Goal: Task Accomplishment & Management: Use online tool/utility

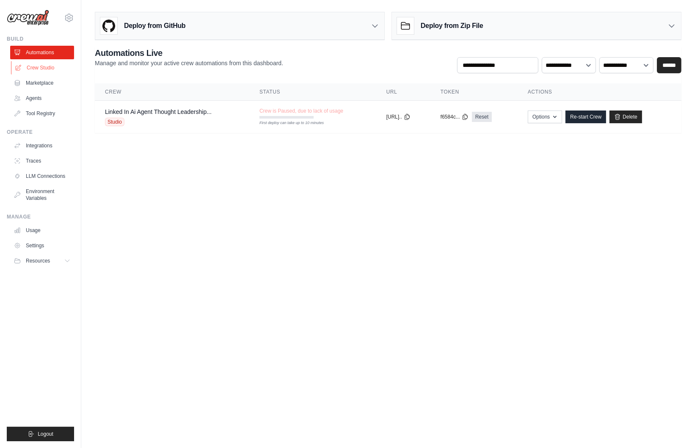
click at [33, 66] on link "Crew Studio" at bounding box center [43, 68] width 64 height 14
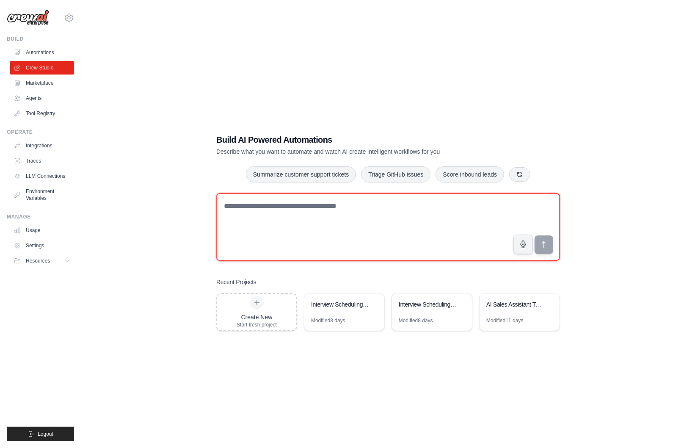
click at [271, 209] on textarea at bounding box center [388, 227] width 344 height 68
click at [362, 206] on textarea "**********" at bounding box center [388, 227] width 344 height 68
drag, startPoint x: 492, startPoint y: 207, endPoint x: 417, endPoint y: 206, distance: 75.0
click at [414, 207] on textarea "**********" at bounding box center [388, 227] width 344 height 68
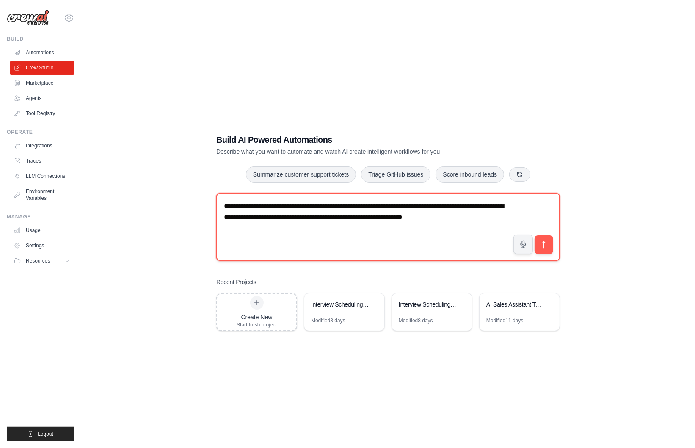
click at [329, 206] on textarea "**********" at bounding box center [388, 227] width 344 height 68
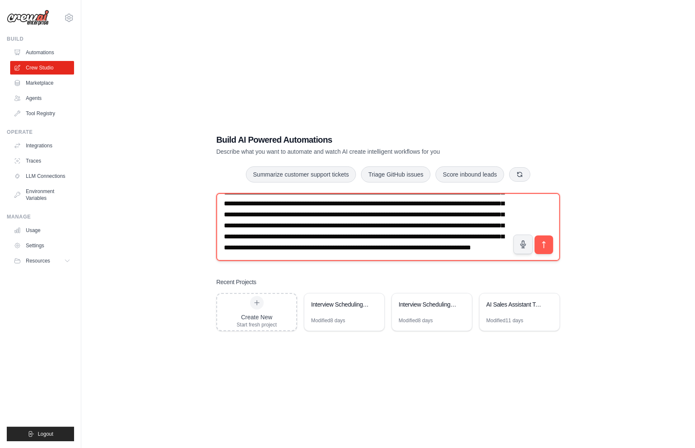
scroll to position [37, 0]
click at [451, 234] on textarea "**********" at bounding box center [388, 227] width 344 height 68
click at [415, 256] on textarea "**********" at bounding box center [388, 227] width 344 height 68
type textarea "**********"
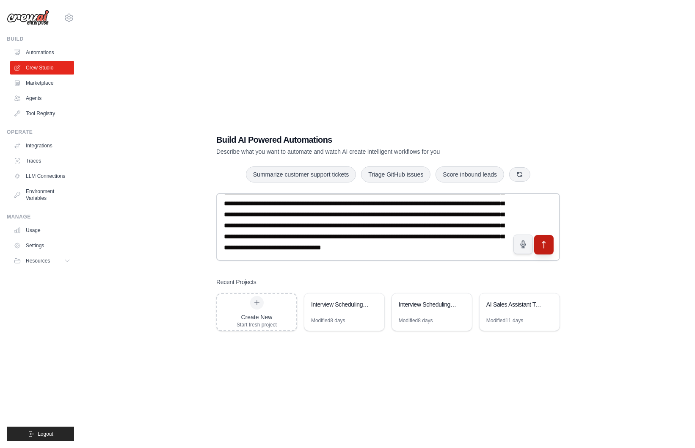
click at [544, 246] on icon "submit" at bounding box center [544, 245] width 9 height 9
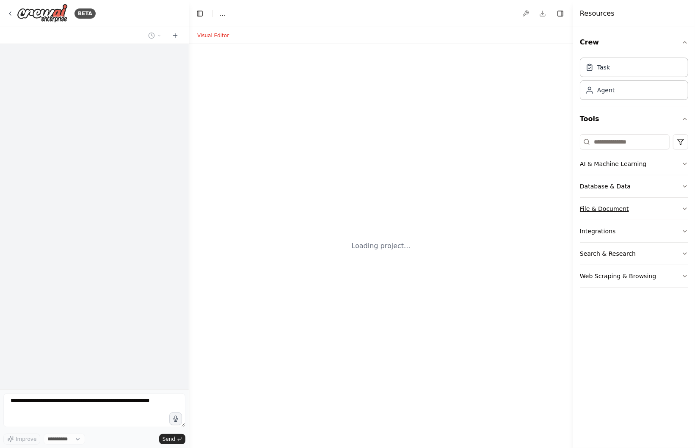
select select "****"
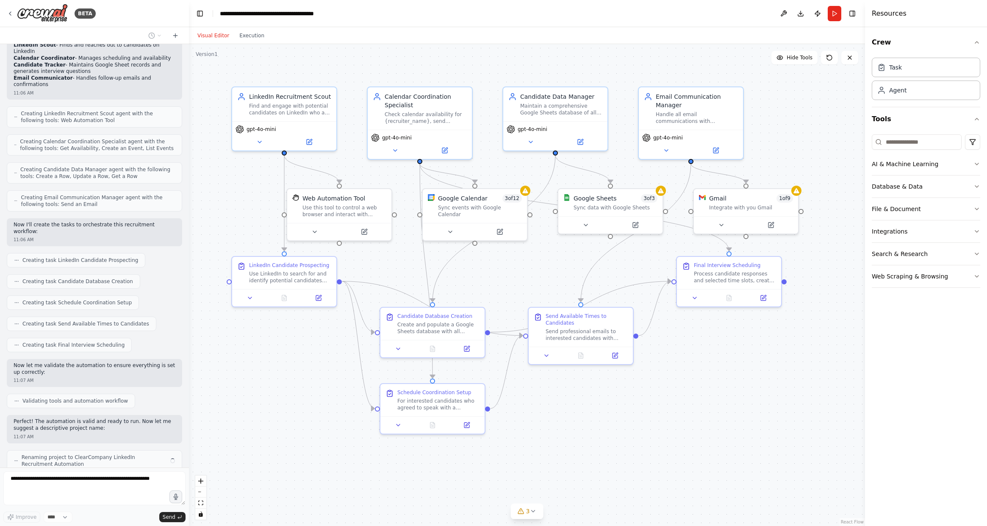
scroll to position [374, 0]
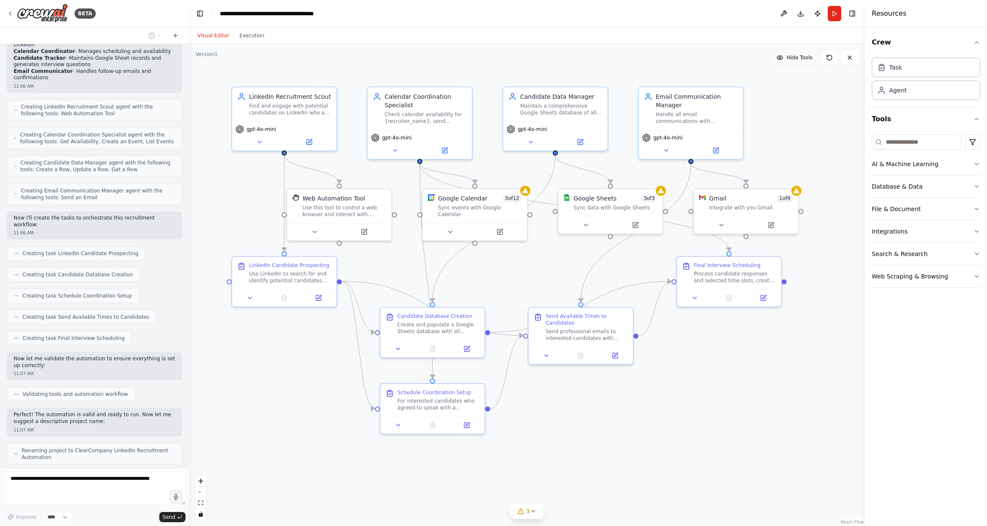
click at [695, 58] on span "Hide Tools" at bounding box center [799, 57] width 26 height 7
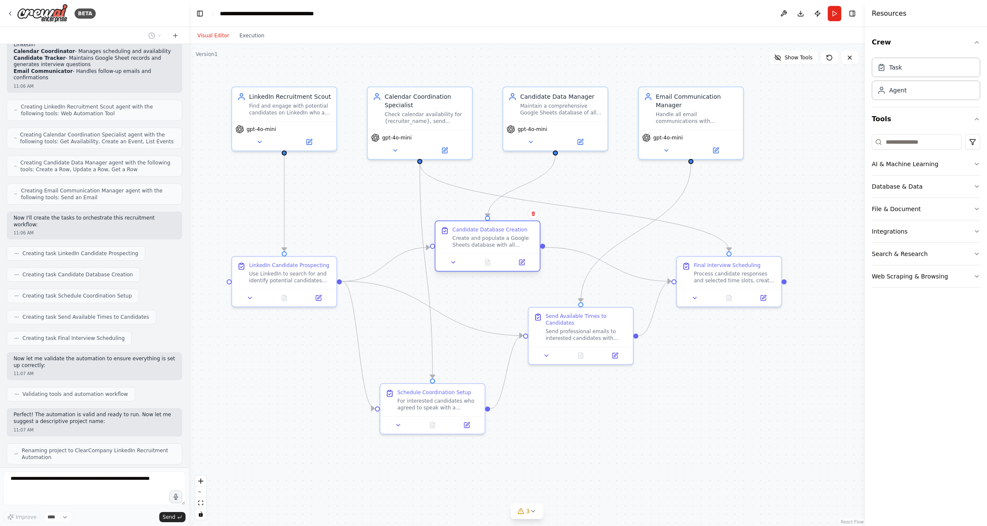
drag, startPoint x: 442, startPoint y: 335, endPoint x: 495, endPoint y: 250, distance: 99.9
click at [495, 250] on div "Candidate Database Creation Create and populate a Google Sheets database with a…" at bounding box center [487, 237] width 104 height 32
drag, startPoint x: 596, startPoint y: 340, endPoint x: 642, endPoint y: 387, distance: 65.6
click at [642, 387] on div "Send Available Times to Candidates Send professional emails to interested candi…" at bounding box center [623, 376] width 104 height 39
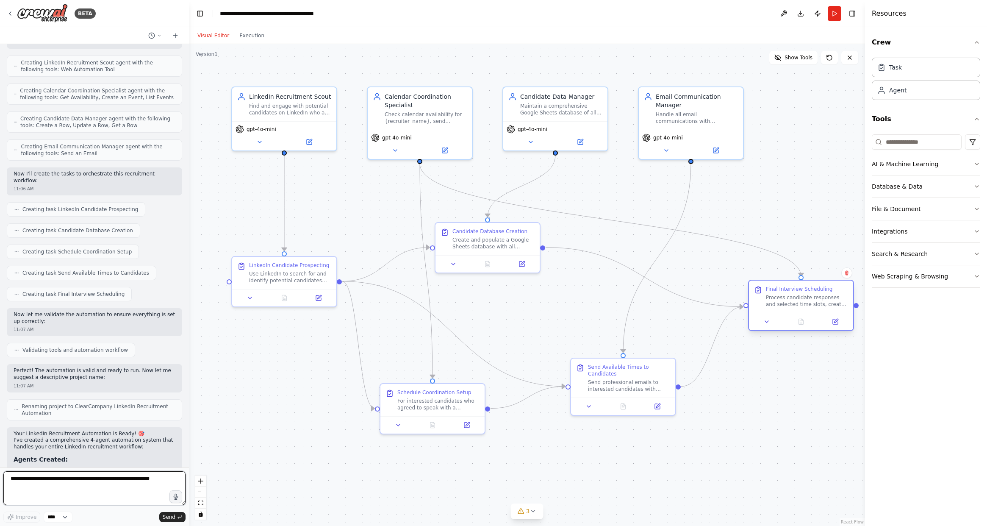
drag, startPoint x: 724, startPoint y: 280, endPoint x: 798, endPoint y: 309, distance: 79.3
click at [695, 309] on div "Final Interview Scheduling Process candidate responses and selected time slots,…" at bounding box center [801, 296] width 104 height 32
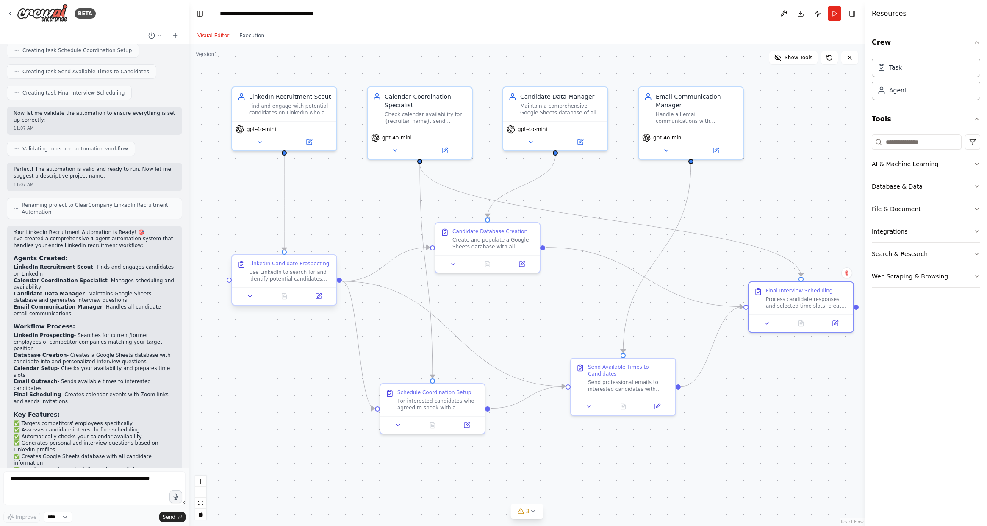
click at [295, 275] on div "Use LinkedIn to search for and identify potential candidates who are current or…" at bounding box center [290, 275] width 82 height 14
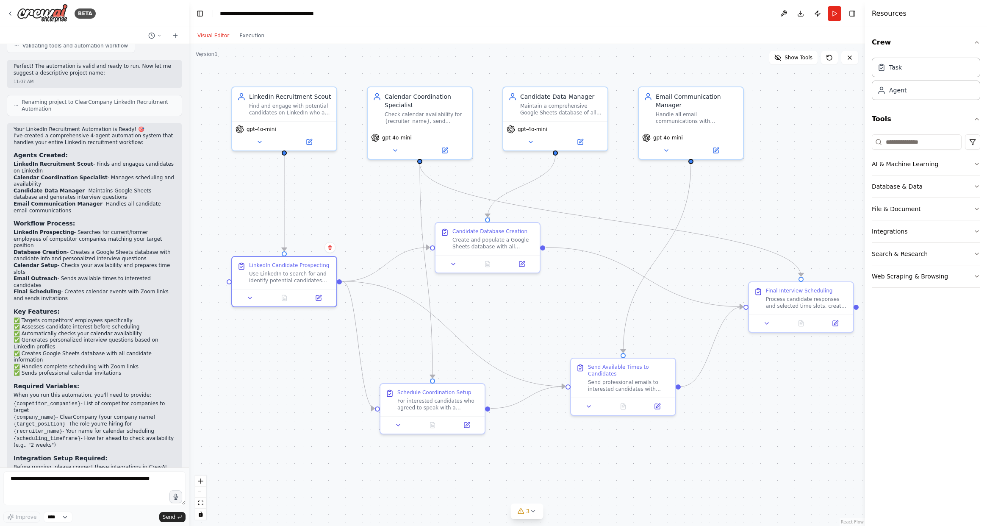
scroll to position [725, 0]
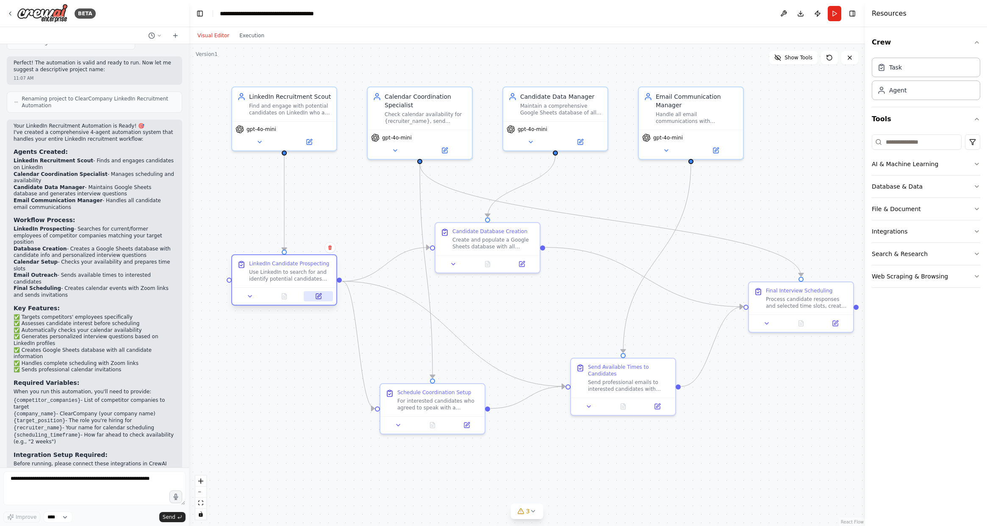
click at [318, 296] on icon at bounding box center [319, 295] width 4 height 4
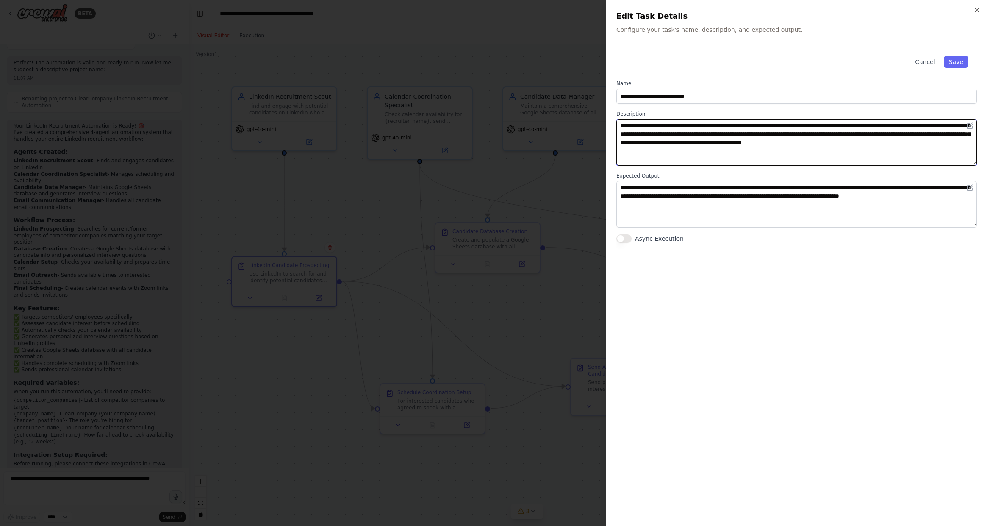
drag, startPoint x: 650, startPoint y: 130, endPoint x: 787, endPoint y: 152, distance: 138.7
click at [695, 152] on textarea "**********" at bounding box center [796, 142] width 360 height 47
click at [695, 8] on icon "button" at bounding box center [976, 10] width 7 height 7
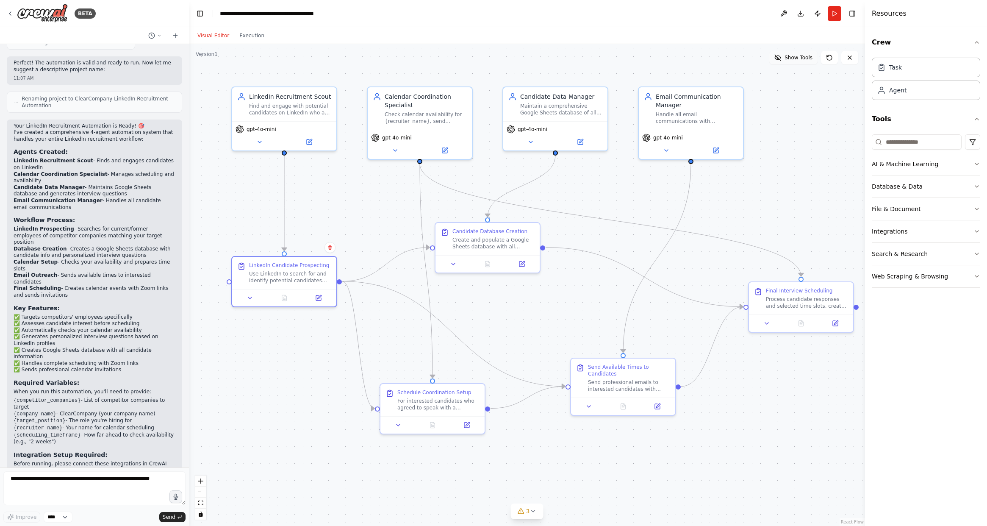
click at [695, 61] on button "Show Tools" at bounding box center [793, 58] width 48 height 14
click at [335, 216] on div "Web Automation Tool Use this tool to control a web browser and interact with we…" at bounding box center [339, 204] width 104 height 34
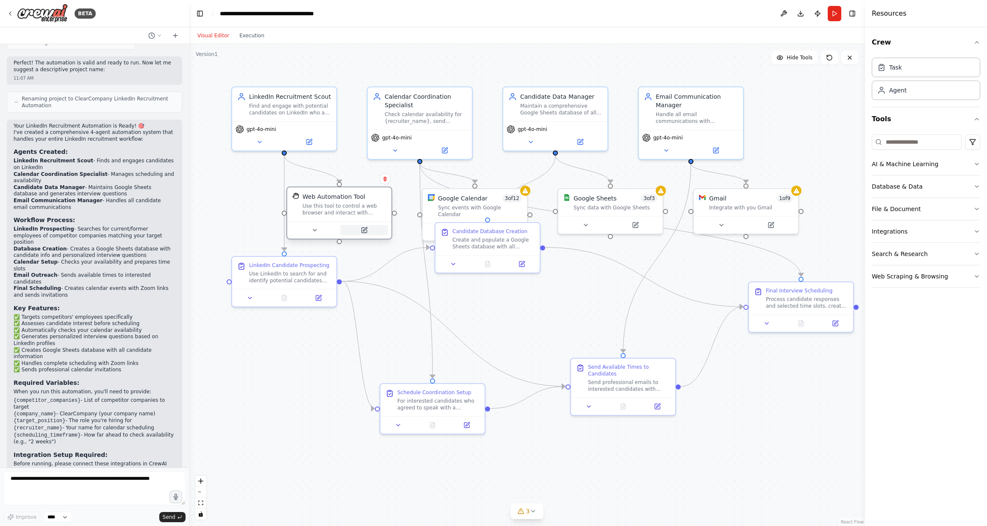
click at [367, 233] on button at bounding box center [364, 230] width 48 height 10
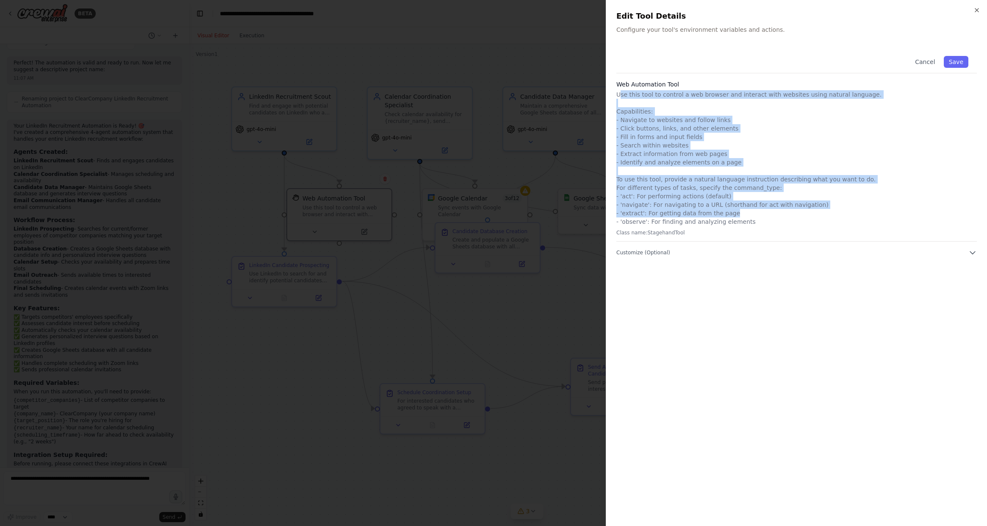
drag, startPoint x: 636, startPoint y: 96, endPoint x: 864, endPoint y: 210, distance: 254.4
click at [695, 210] on p "Use this tool to control a web browser and interact with websites using natural…" at bounding box center [796, 158] width 360 height 136
click at [695, 10] on icon "button" at bounding box center [976, 10] width 7 height 7
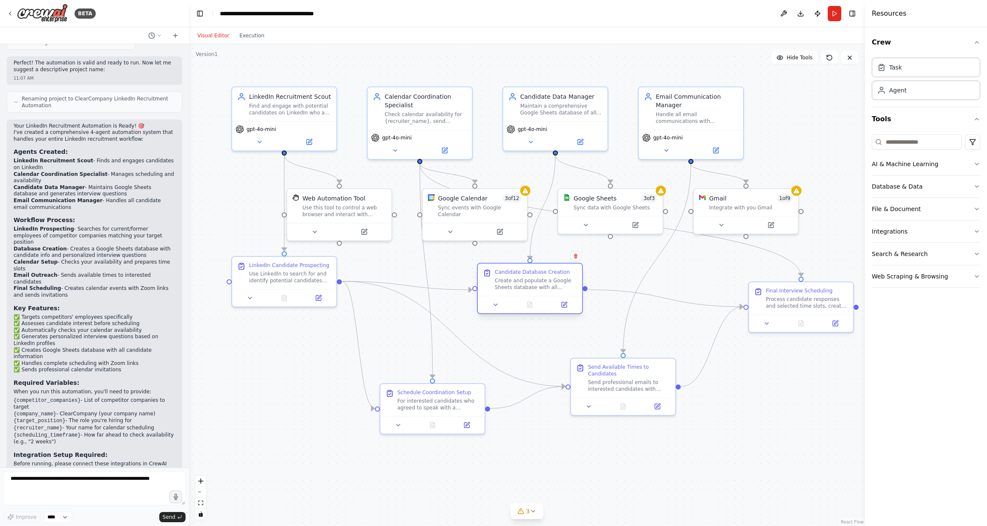
drag, startPoint x: 508, startPoint y: 239, endPoint x: 551, endPoint y: 283, distance: 61.7
click at [551, 283] on div "Create and populate a Google Sheets database with all candidate information fro…" at bounding box center [536, 284] width 82 height 14
click at [540, 448] on div ".deletable-edge-delete-btn { width: 20px; height: 20px; border: 0px solid #ffff…" at bounding box center [527, 285] width 676 height 482
click at [631, 378] on div "Send professional emails to interested candidates with available interview time…" at bounding box center [629, 384] width 82 height 14
click at [667, 401] on button at bounding box center [656, 404] width 29 height 10
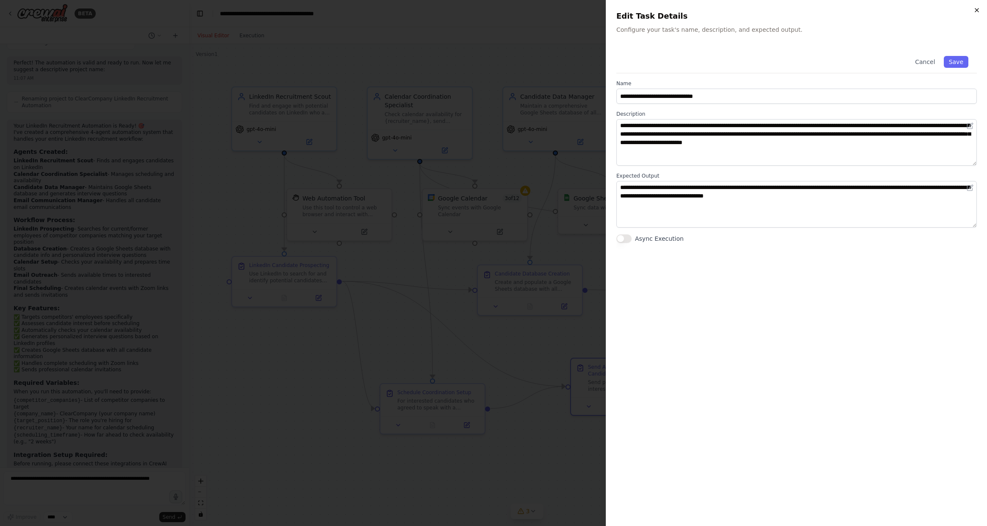
click at [695, 11] on icon "button" at bounding box center [976, 10] width 7 height 7
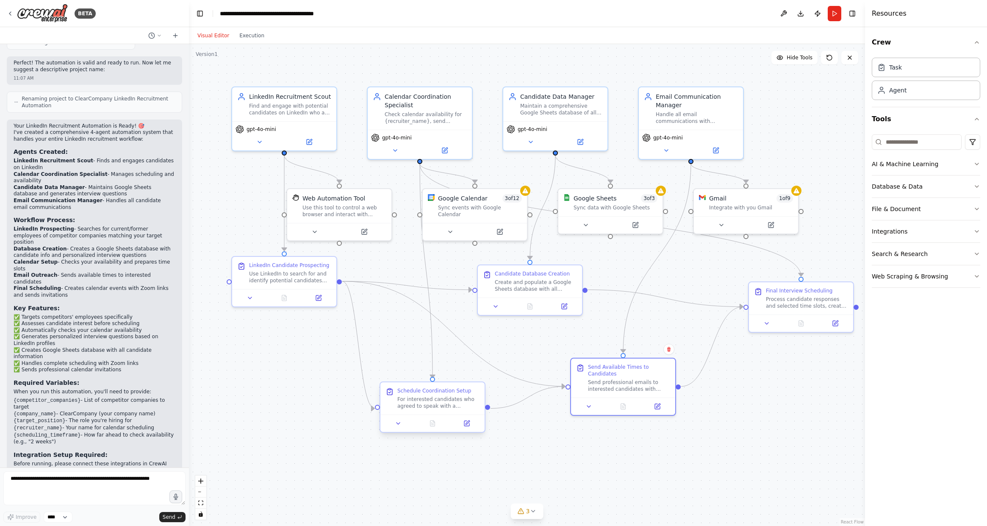
click at [440, 401] on div "For interested candidates who agreed to speak with a recruiter, check {recruite…" at bounding box center [438, 403] width 82 height 14
click at [467, 425] on button at bounding box center [470, 423] width 29 height 10
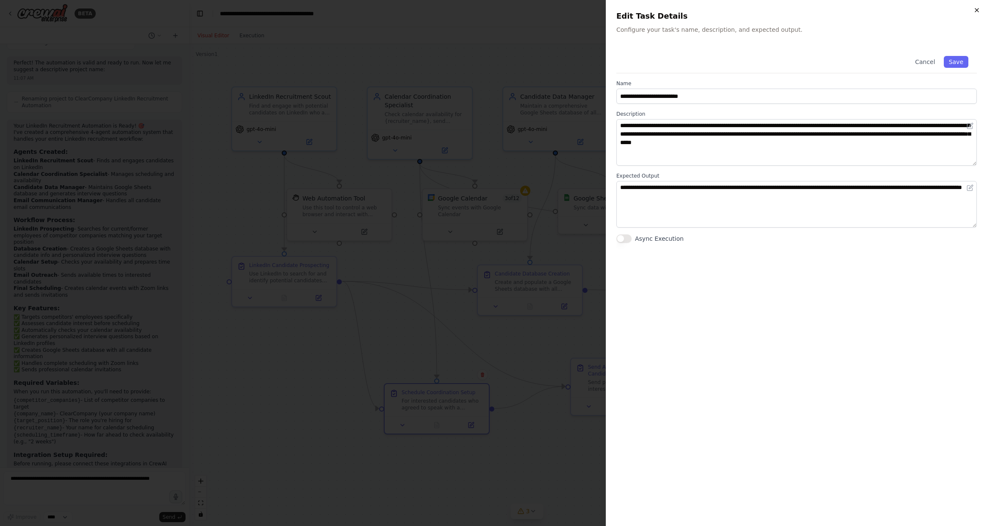
click at [695, 11] on icon "button" at bounding box center [976, 9] width 3 height 3
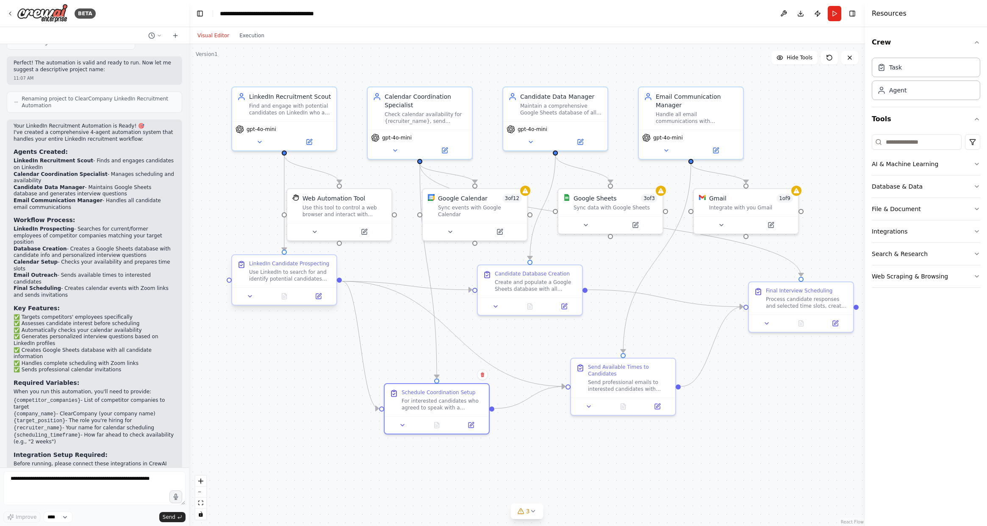
click at [307, 277] on div "Use LinkedIn to search for and identify potential candidates who are current or…" at bounding box center [290, 275] width 82 height 14
click at [319, 299] on button at bounding box center [318, 296] width 29 height 10
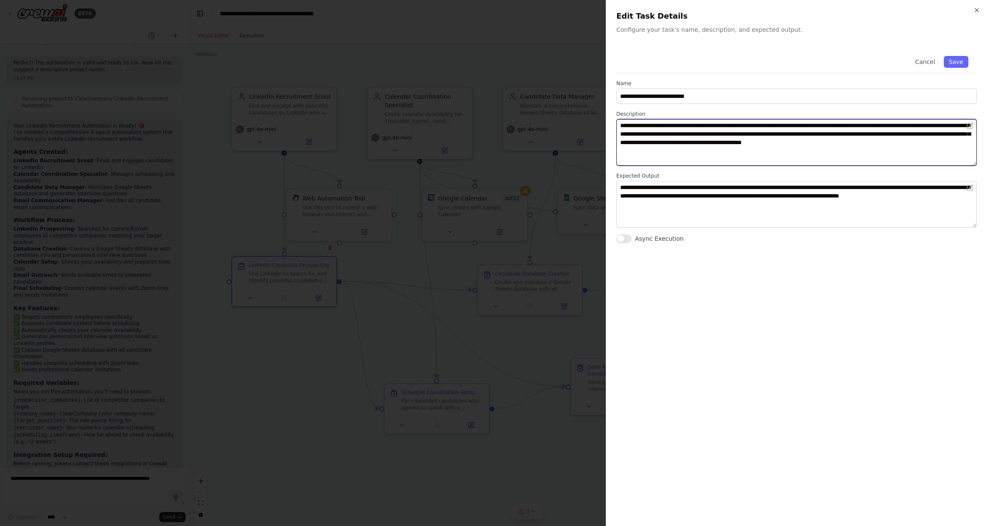
drag, startPoint x: 694, startPoint y: 126, endPoint x: 904, endPoint y: 143, distance: 210.8
click at [695, 143] on textarea "**********" at bounding box center [796, 142] width 360 height 47
click at [695, 147] on textarea "**********" at bounding box center [796, 142] width 360 height 47
click at [695, 7] on icon "button" at bounding box center [976, 10] width 7 height 7
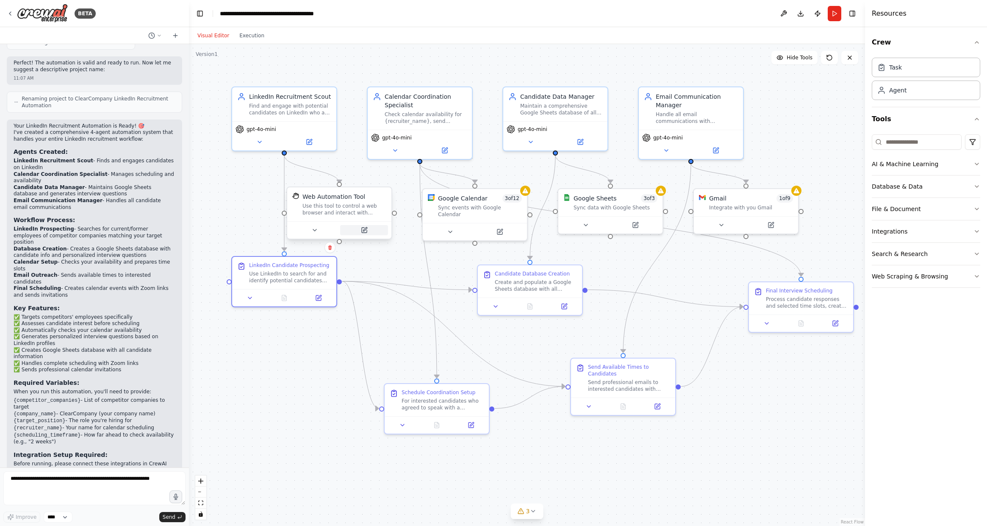
click at [363, 232] on icon at bounding box center [364, 229] width 5 height 5
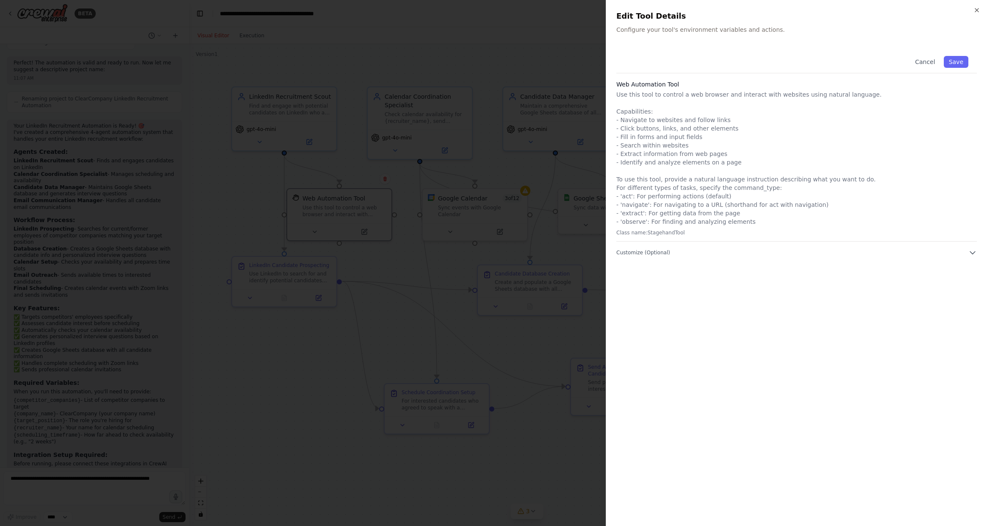
drag, startPoint x: 659, startPoint y: 29, endPoint x: 733, endPoint y: 29, distance: 73.7
click at [695, 29] on p "Configure your tool's environment variables and actions." at bounding box center [796, 29] width 360 height 8
click at [695, 9] on icon "button" at bounding box center [976, 10] width 7 height 7
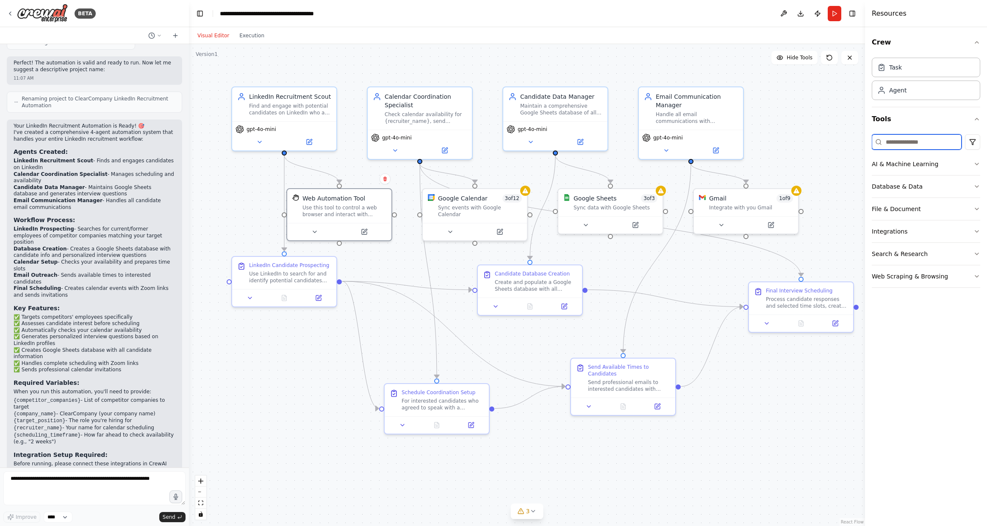
click at [695, 142] on input at bounding box center [917, 141] width 90 height 15
type input "***"
click at [695, 166] on icon "button" at bounding box center [976, 164] width 7 height 7
click at [695, 163] on icon "button" at bounding box center [976, 164] width 7 height 7
click at [695, 141] on input "***" at bounding box center [917, 141] width 90 height 15
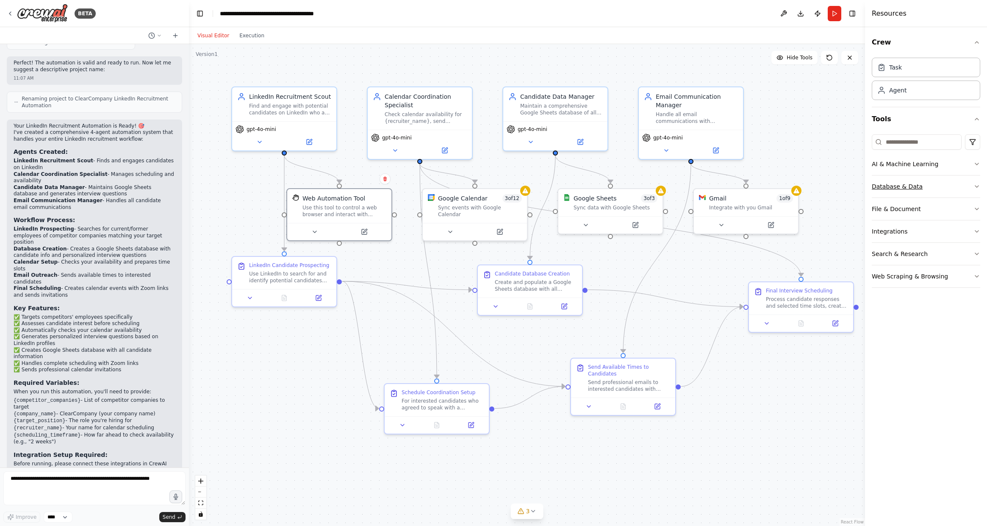
click at [695, 184] on button "Database & Data" at bounding box center [926, 186] width 108 height 22
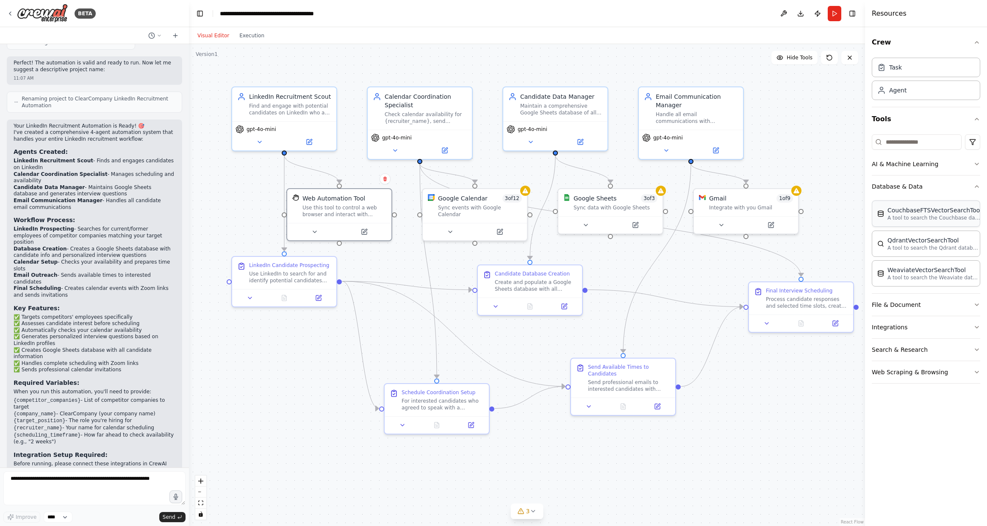
click at [695, 221] on div "CouchbaseFTSVectorSearchTool A tool to search the Couchbase database for releva…" at bounding box center [926, 213] width 108 height 26
click at [476, 208] on div "Sync events with Google Calendar" at bounding box center [480, 209] width 84 height 14
click at [526, 190] on div at bounding box center [529, 189] width 10 height 10
click at [510, 225] on button at bounding box center [504, 230] width 48 height 10
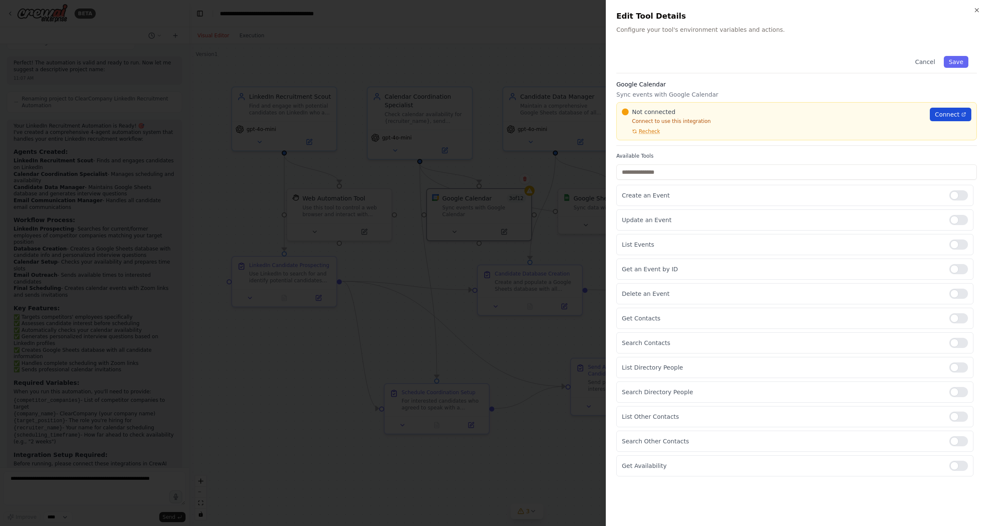
click at [695, 112] on span "Connect" at bounding box center [947, 114] width 25 height 8
click at [695, 9] on icon "button" at bounding box center [976, 10] width 7 height 7
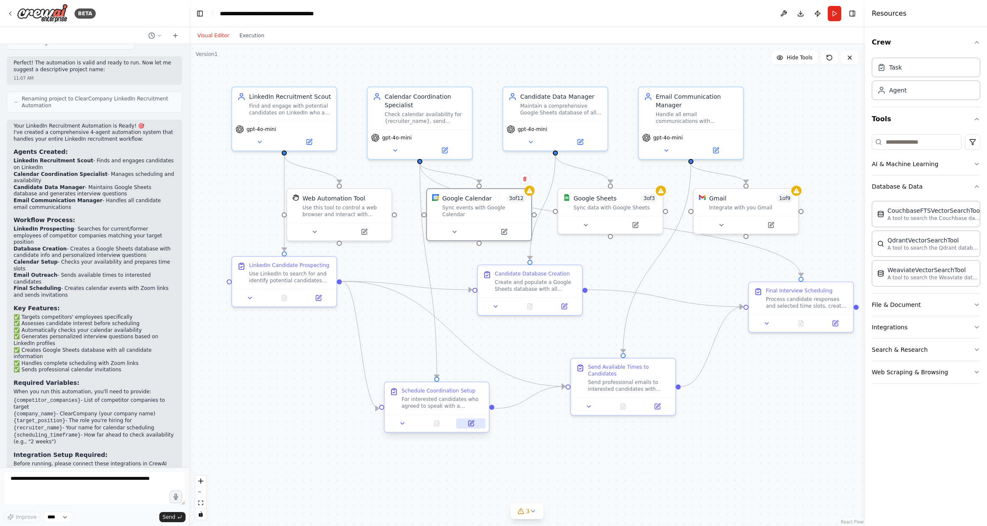
click at [474, 426] on button at bounding box center [470, 423] width 29 height 10
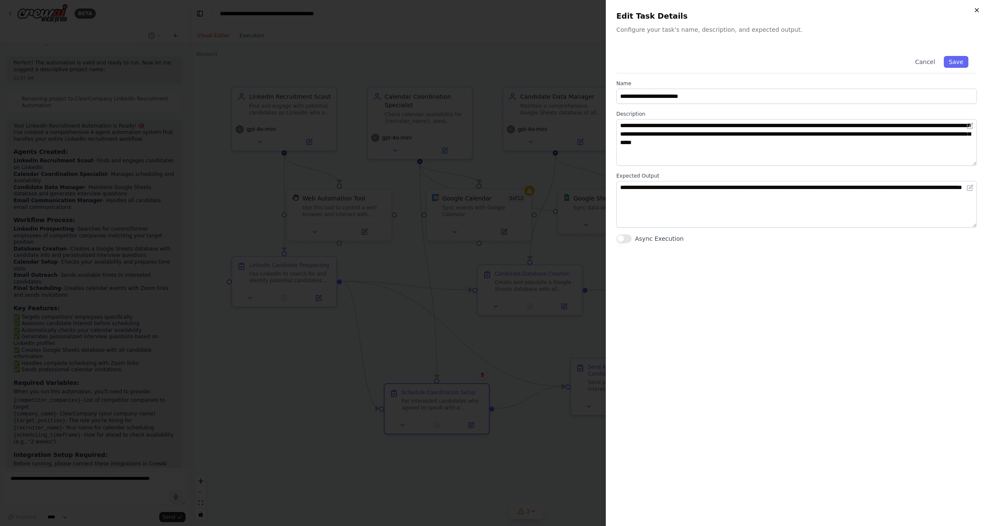
click at [695, 9] on icon "button" at bounding box center [976, 10] width 7 height 7
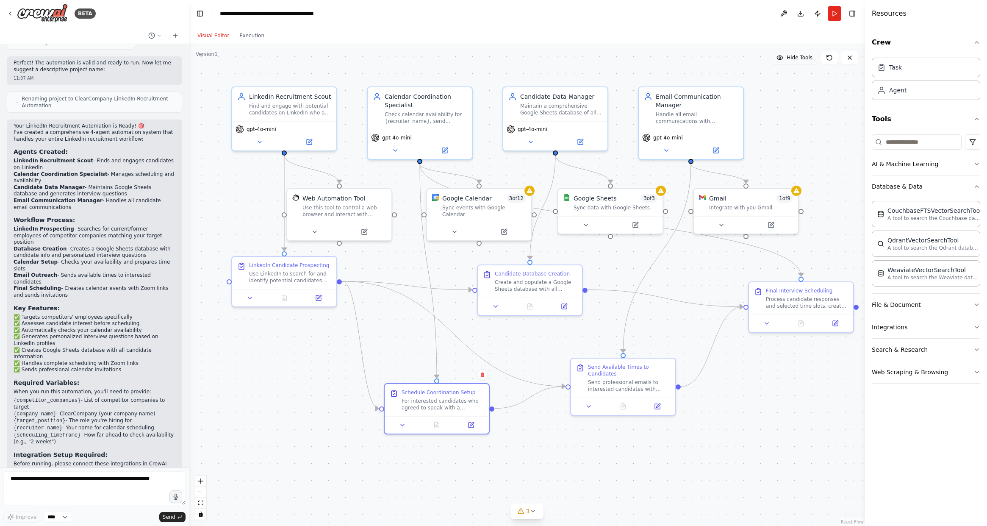
click at [695, 61] on button "Hide Tools" at bounding box center [794, 58] width 46 height 14
click at [695, 61] on button "Show Tools" at bounding box center [793, 58] width 48 height 14
click at [695, 61] on button "Hide Tools" at bounding box center [794, 58] width 46 height 14
click at [695, 61] on button "Show Tools" at bounding box center [793, 58] width 48 height 14
drag, startPoint x: 803, startPoint y: 299, endPoint x: 819, endPoint y: 344, distance: 47.1
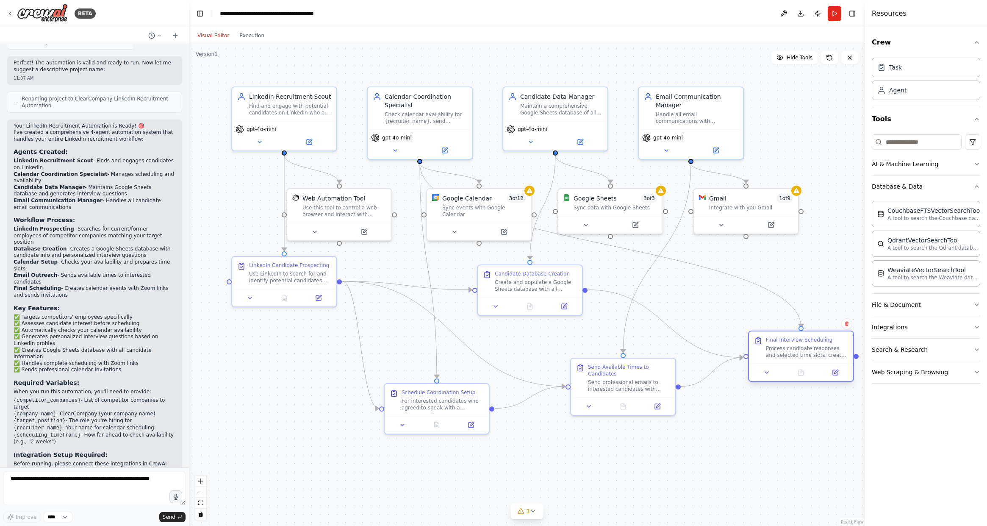
click at [695, 348] on div "Process candidate responses and selected time slots, create calendar events for…" at bounding box center [807, 352] width 82 height 14
click at [695, 345] on div "Process candidate responses and selected time slots, create calendar events for…" at bounding box center [807, 352] width 82 height 14
click at [695, 376] on button at bounding box center [834, 372] width 29 height 10
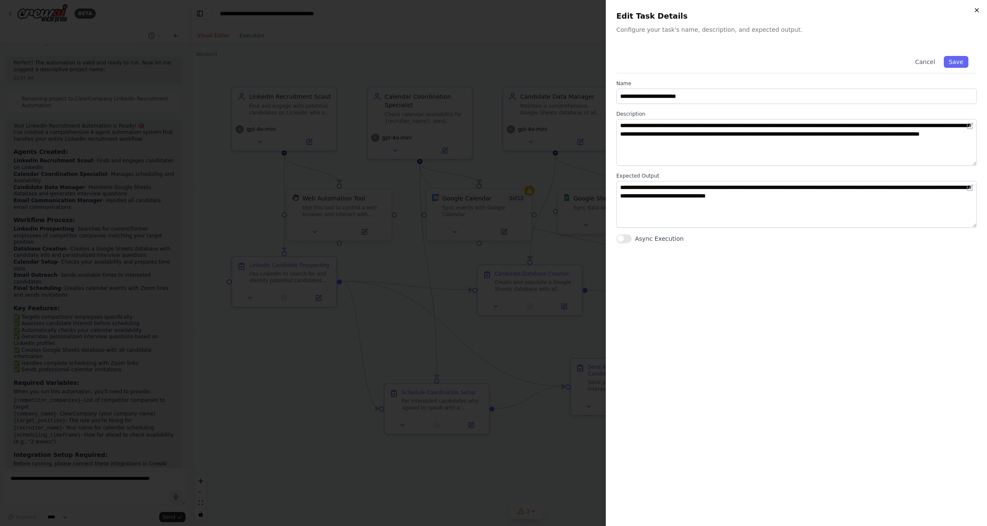
click at [695, 8] on icon "button" at bounding box center [976, 9] width 3 height 3
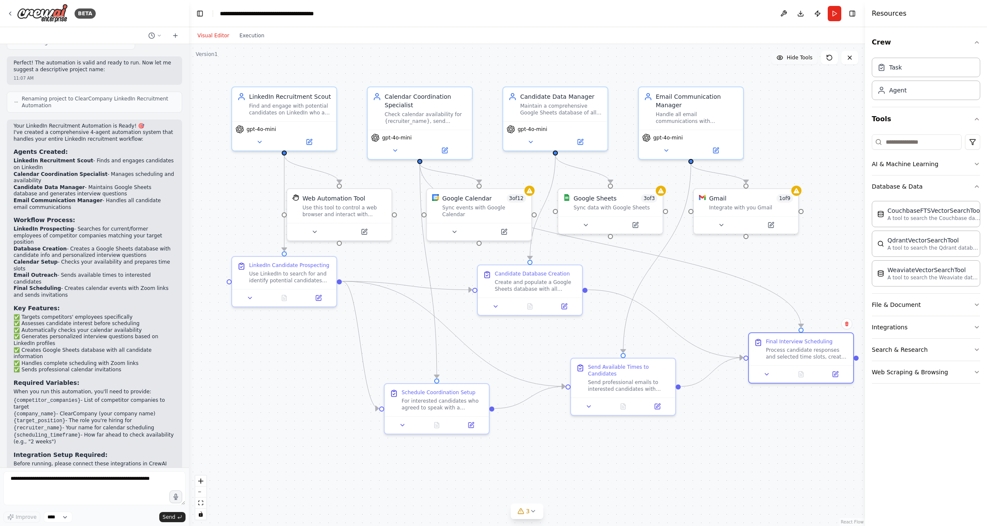
click at [695, 61] on span "Hide Tools" at bounding box center [799, 57] width 26 height 7
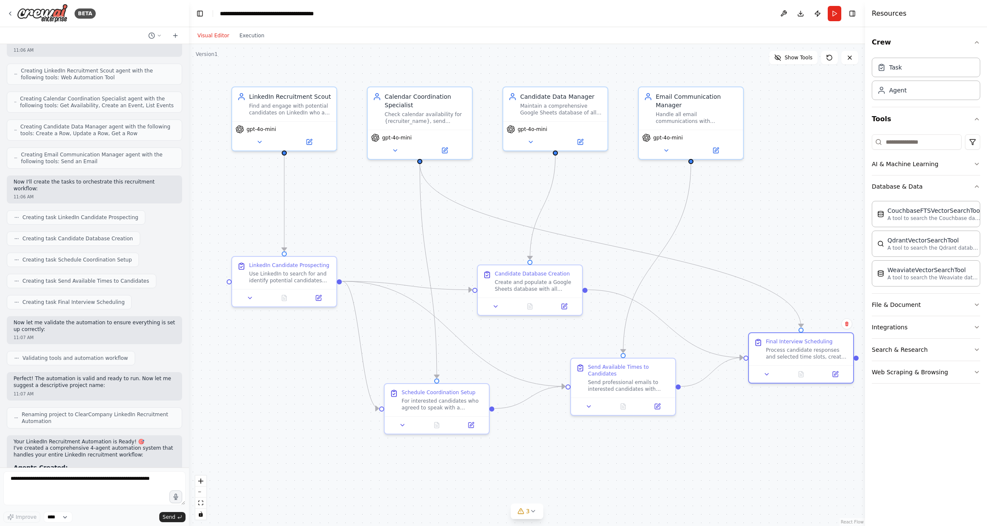
scroll to position [0, 0]
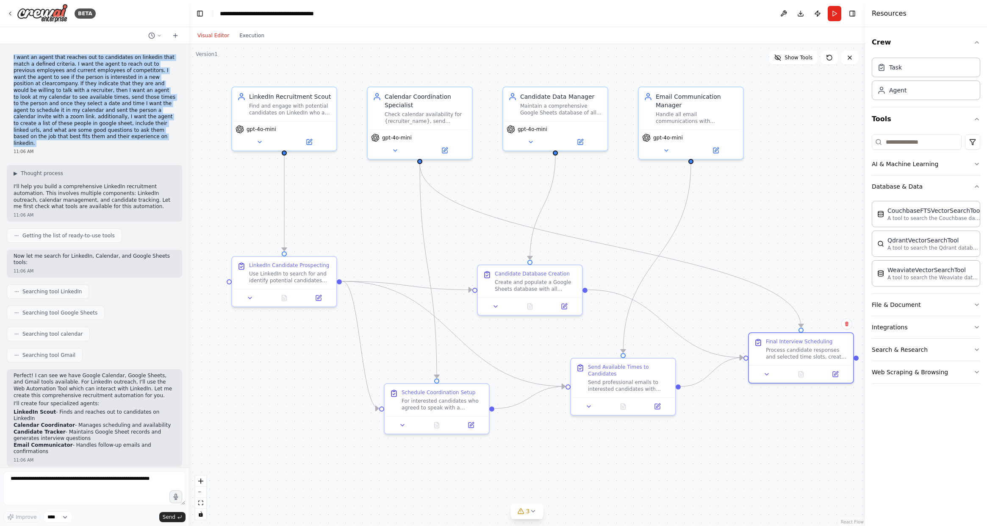
drag, startPoint x: 15, startPoint y: 59, endPoint x: 101, endPoint y: 141, distance: 118.9
click at [101, 141] on div "I want an agent that reaches out to candidates on linkedin that match a defined…" at bounding box center [94, 104] width 175 height 107
copy p "I want an agent that reaches out to candidates on linkedin that match a defined…"
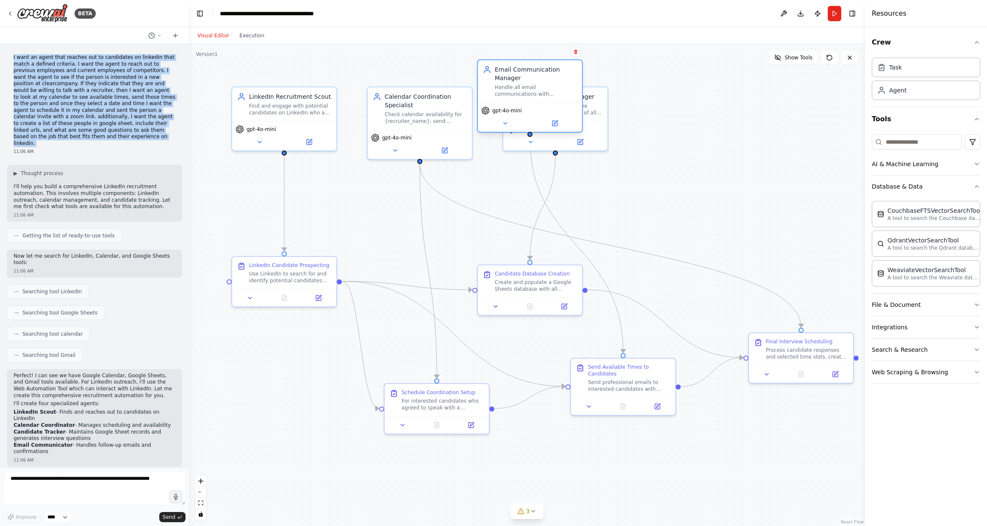
drag, startPoint x: 685, startPoint y: 119, endPoint x: 541, endPoint y: 100, distance: 145.3
click at [526, 97] on div "Email Communication Manager Handle all email communications with candidates, in…" at bounding box center [530, 81] width 104 height 42
drag, startPoint x: 593, startPoint y: 108, endPoint x: 671, endPoint y: 171, distance: 99.9
click at [695, 102] on div "Maintain a comprehensive Google Sheets database of all candidates contacted, in…" at bounding box center [730, 109] width 82 height 14
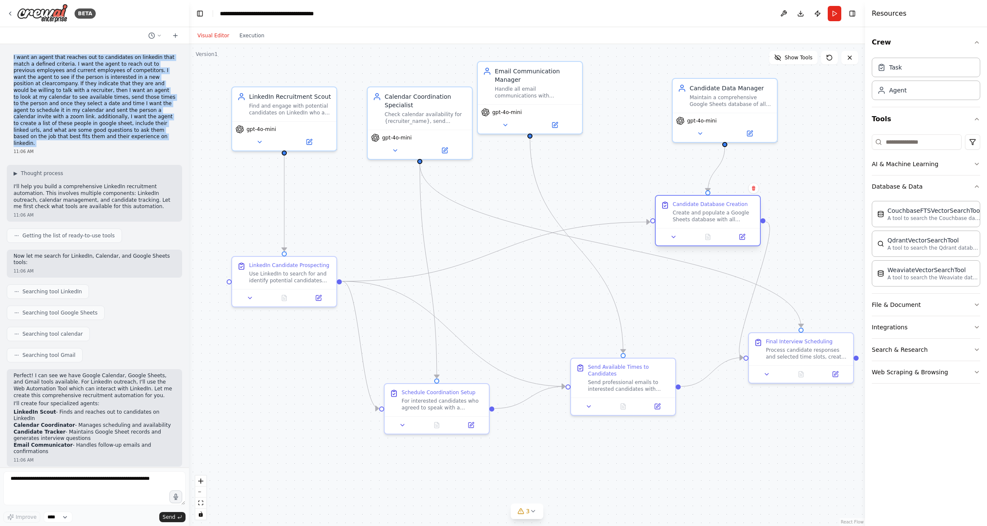
drag, startPoint x: 547, startPoint y: 277, endPoint x: 722, endPoint y: 204, distance: 189.6
click at [695, 209] on div "Create and populate a Google Sheets database with all candidate information fro…" at bounding box center [714, 216] width 82 height 14
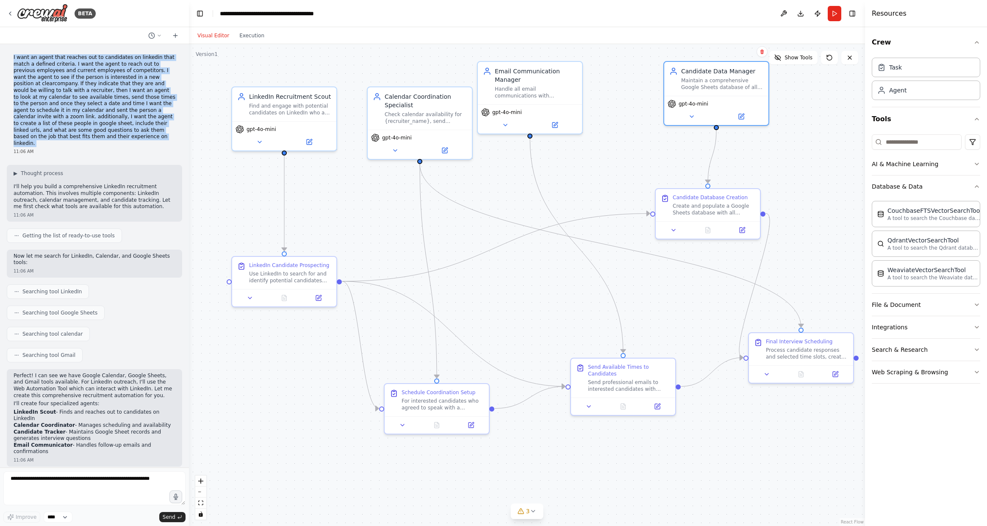
drag, startPoint x: 749, startPoint y: 102, endPoint x: 636, endPoint y: 89, distance: 113.4
click at [695, 89] on div "Candidate Data Manager Maintain a comprehensive Google Sheets database of all c…" at bounding box center [716, 79] width 104 height 34
drag, startPoint x: 568, startPoint y: 87, endPoint x: 614, endPoint y: 125, distance: 59.9
click at [614, 125] on div "Handle all email communications with candidates, including sending available ti…" at bounding box center [578, 125] width 82 height 14
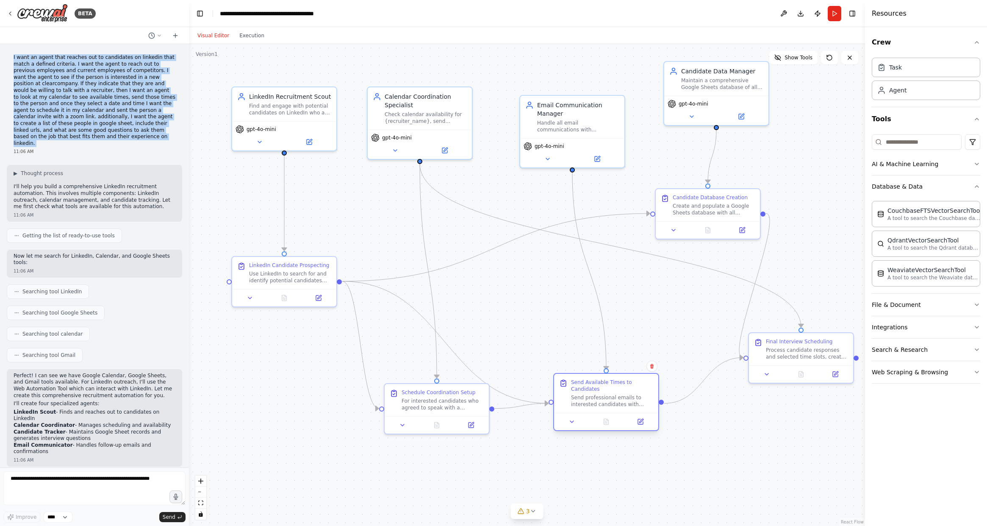
drag, startPoint x: 624, startPoint y: 387, endPoint x: 603, endPoint y: 405, distance: 27.6
click at [603, 405] on div "Send professional emails to interested candidates with available interview time…" at bounding box center [612, 401] width 82 height 14
click at [572, 127] on div "Handle all email communications with candidates, including sending available ti…" at bounding box center [578, 125] width 82 height 14
click at [595, 158] on icon at bounding box center [597, 157] width 5 height 5
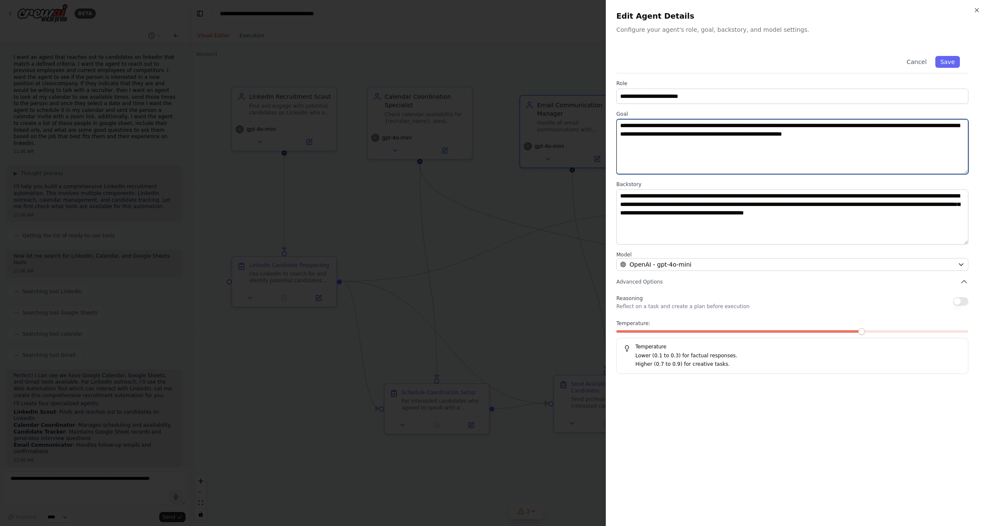
drag, startPoint x: 627, startPoint y: 127, endPoint x: 948, endPoint y: 135, distance: 321.5
click at [695, 135] on textarea "**********" at bounding box center [792, 146] width 352 height 55
click at [695, 8] on icon "button" at bounding box center [976, 10] width 7 height 7
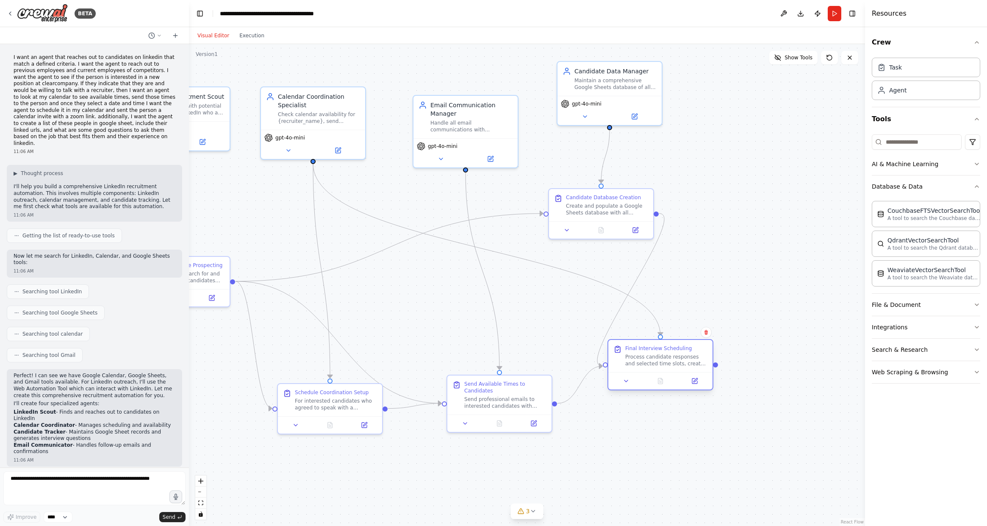
drag, startPoint x: 819, startPoint y: 355, endPoint x: 681, endPoint y: 363, distance: 138.7
click at [681, 363] on div "Process candidate responses and selected time slots, create calendar events for…" at bounding box center [666, 360] width 82 height 14
click at [683, 359] on div "Process candidate responses and selected time slots, create calendar events for…" at bounding box center [666, 360] width 82 height 14
click at [695, 382] on icon at bounding box center [694, 380] width 5 height 5
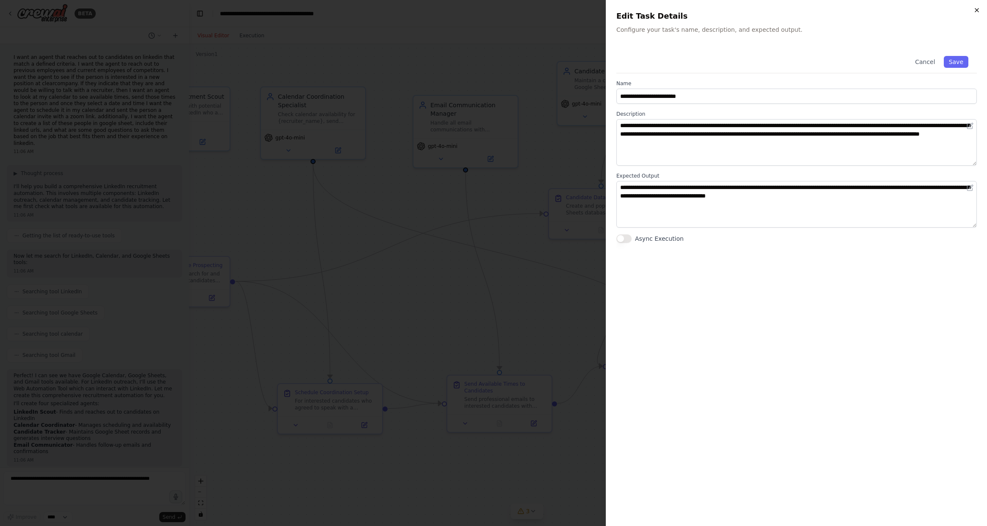
click at [695, 9] on icon "button" at bounding box center [976, 10] width 7 height 7
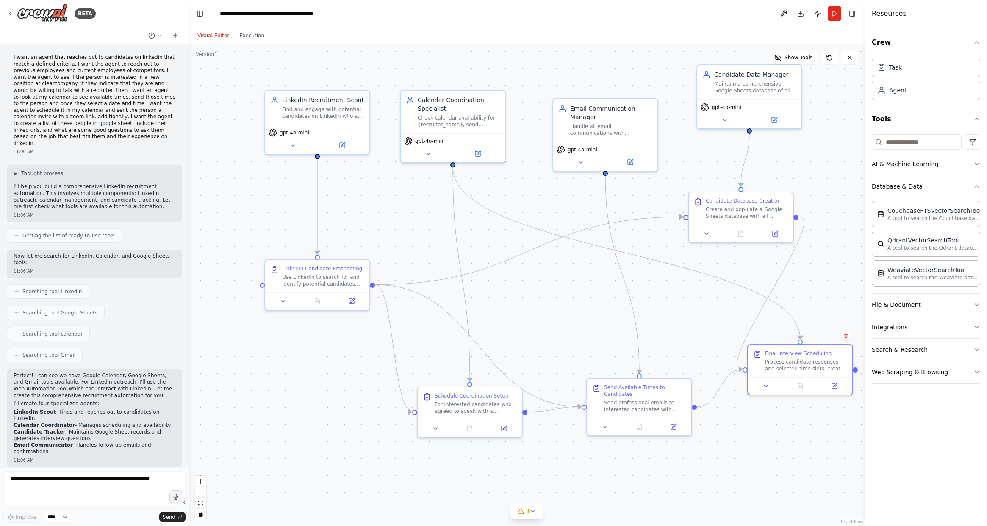
drag, startPoint x: 719, startPoint y: 266, endPoint x: 859, endPoint y: 269, distance: 139.8
click at [695, 269] on div ".deletable-edge-delete-btn { width: 20px; height: 20px; border: 0px solid #ffff…" at bounding box center [527, 285] width 676 height 482
drag, startPoint x: 740, startPoint y: 209, endPoint x: 751, endPoint y: 226, distance: 20.1
click at [695, 226] on div "Create and populate a Google Sheets database with all candidate information fro…" at bounding box center [755, 228] width 82 height 14
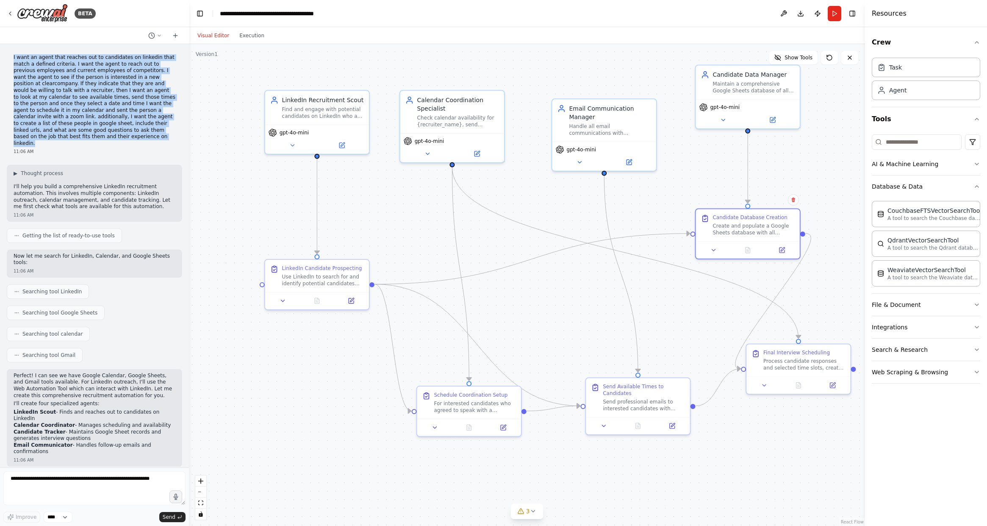
drag, startPoint x: 90, startPoint y: 136, endPoint x: 11, endPoint y: 61, distance: 108.4
click at [11, 60] on div "I want an agent that reaches out to candidates on linkedin that match a defined…" at bounding box center [94, 104] width 175 height 107
copy p "I want an agent that reaches out to candidates on linkedin that match a defined…"
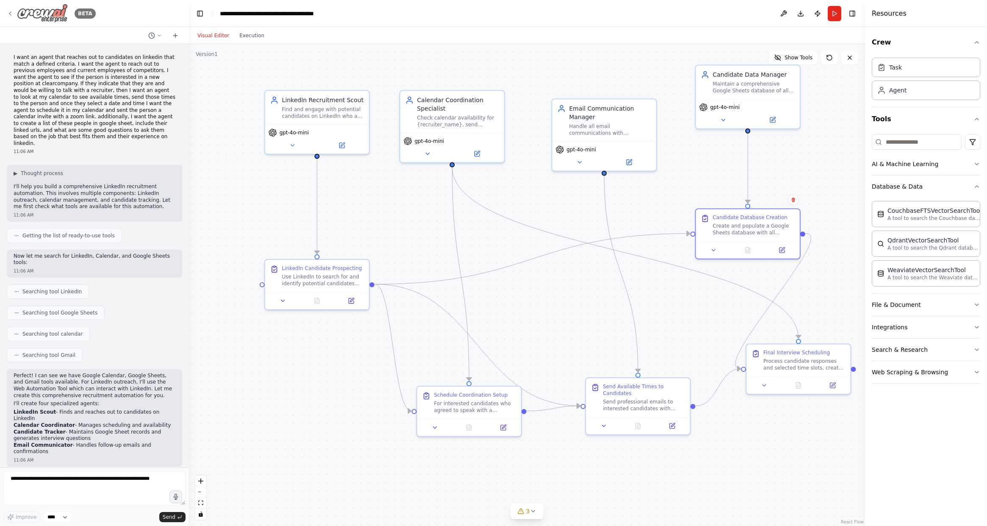
click at [11, 15] on icon at bounding box center [10, 13] width 2 height 3
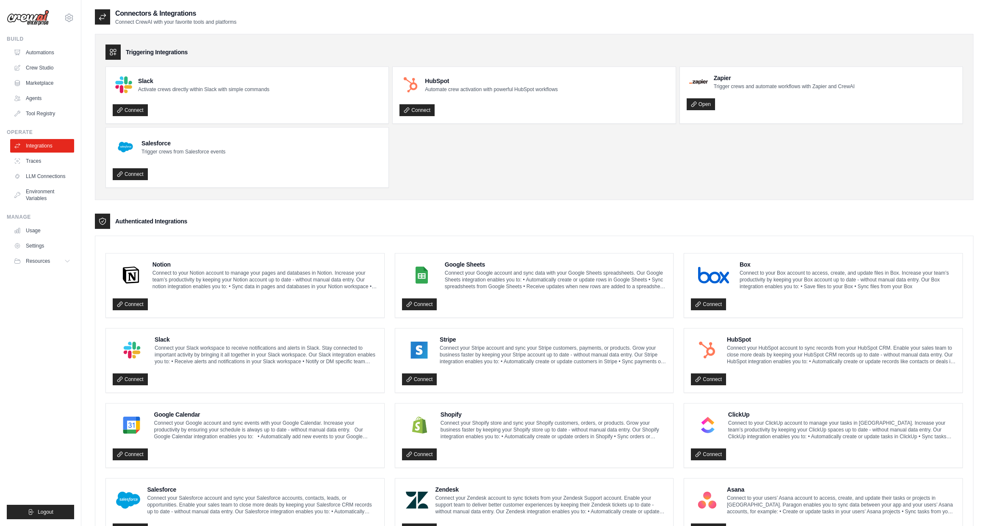
scroll to position [49, 0]
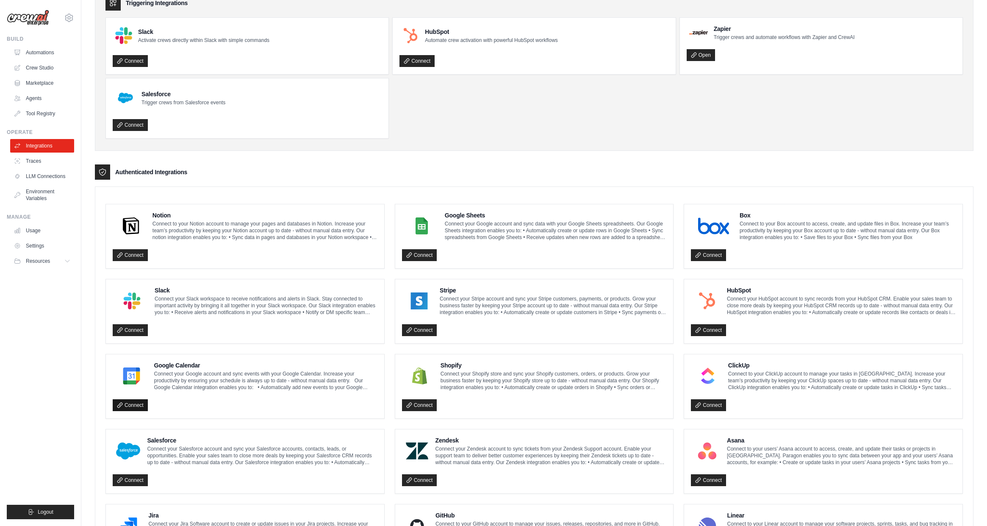
click at [135, 407] on link "Connect" at bounding box center [130, 405] width 35 height 12
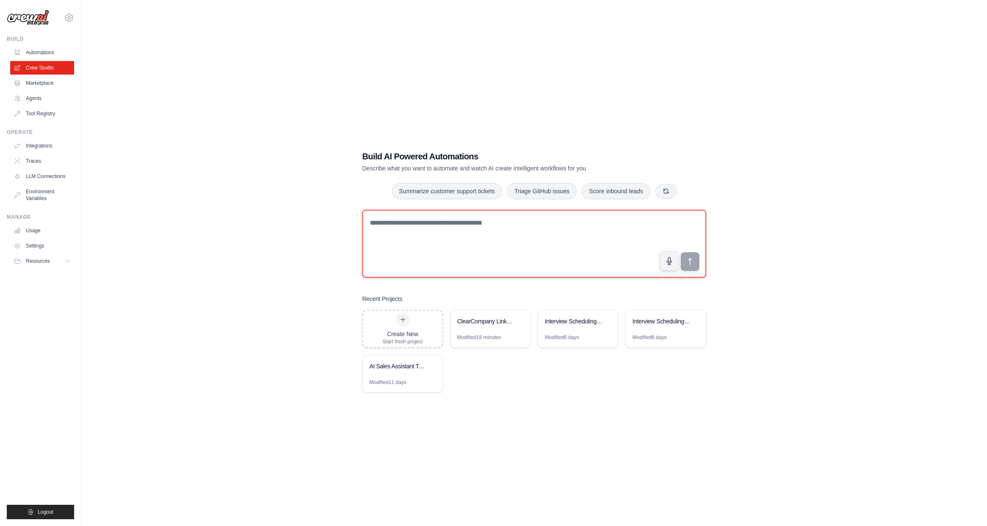
click at [433, 227] on textarea at bounding box center [534, 244] width 344 height 68
paste textarea "**********"
type textarea "**********"
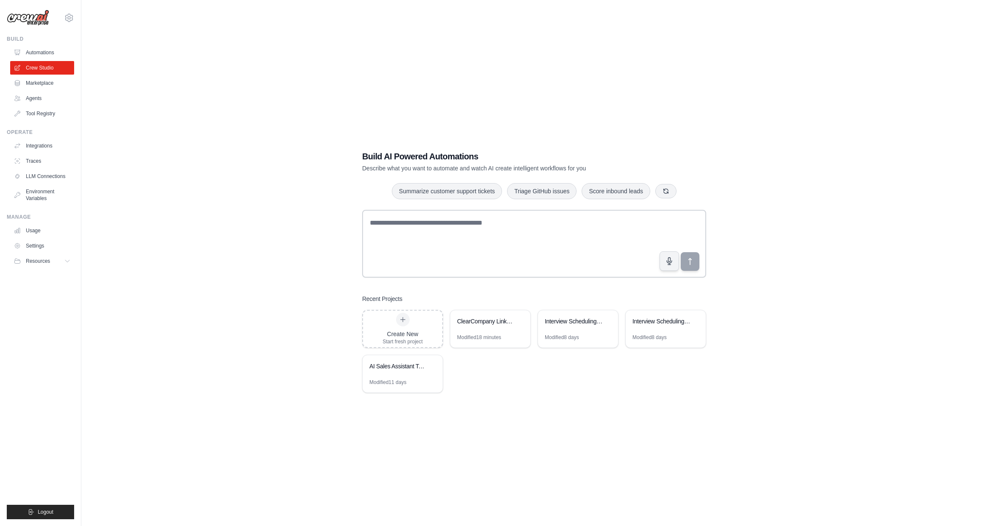
click at [250, 321] on div "Build AI Powered Automations Describe what you want to automate and watch AI cr…" at bounding box center [534, 271] width 878 height 526
click at [43, 112] on link "Tool Registry" at bounding box center [43, 114] width 64 height 14
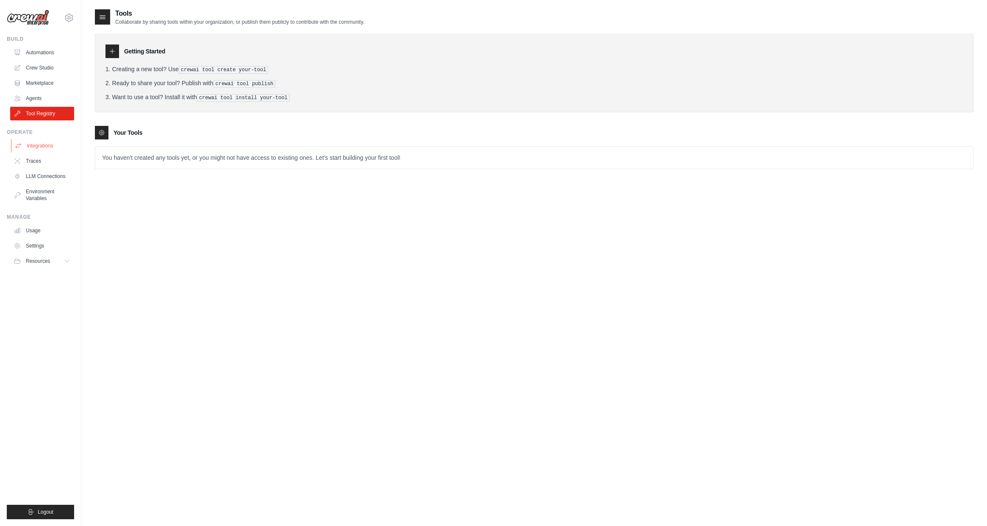
click at [50, 149] on link "Integrations" at bounding box center [43, 146] width 64 height 14
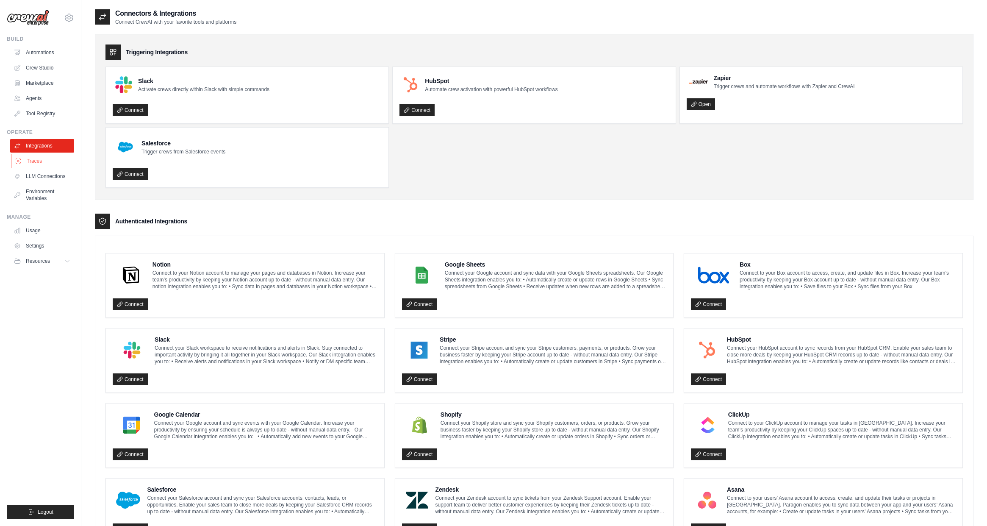
click at [43, 161] on link "Traces" at bounding box center [43, 161] width 64 height 14
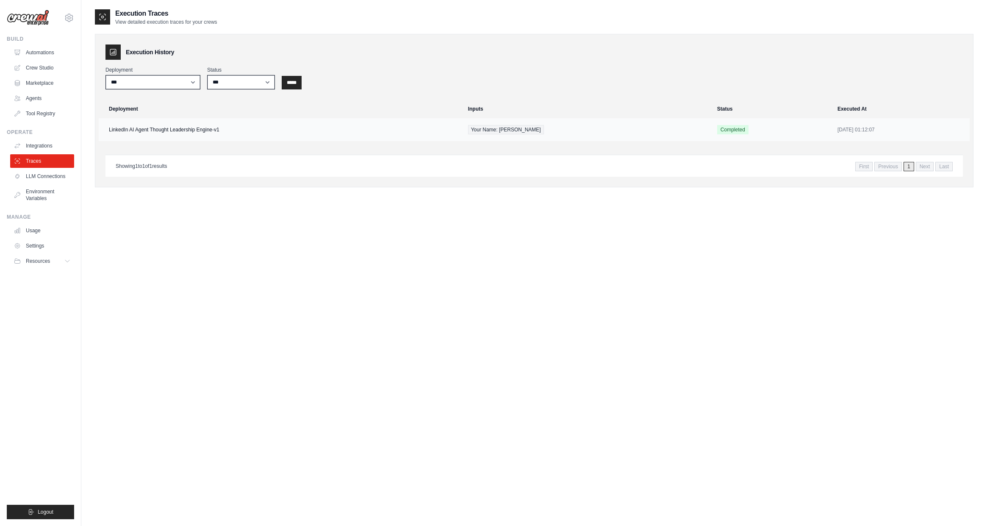
click at [212, 134] on td "LinkedIn AI Agent Thought Leadership Engine-v1" at bounding box center [281, 129] width 364 height 23
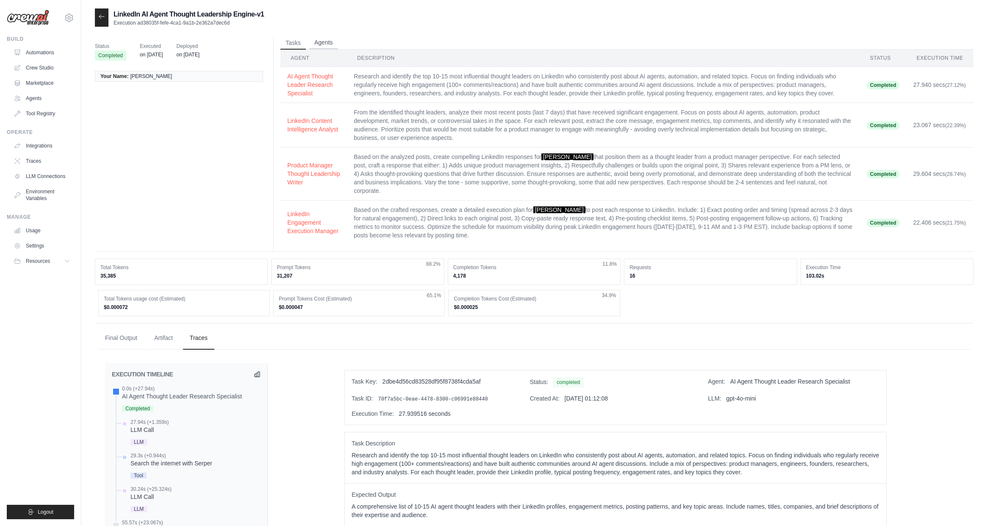
click at [328, 45] on button "Agents" at bounding box center [323, 42] width 29 height 13
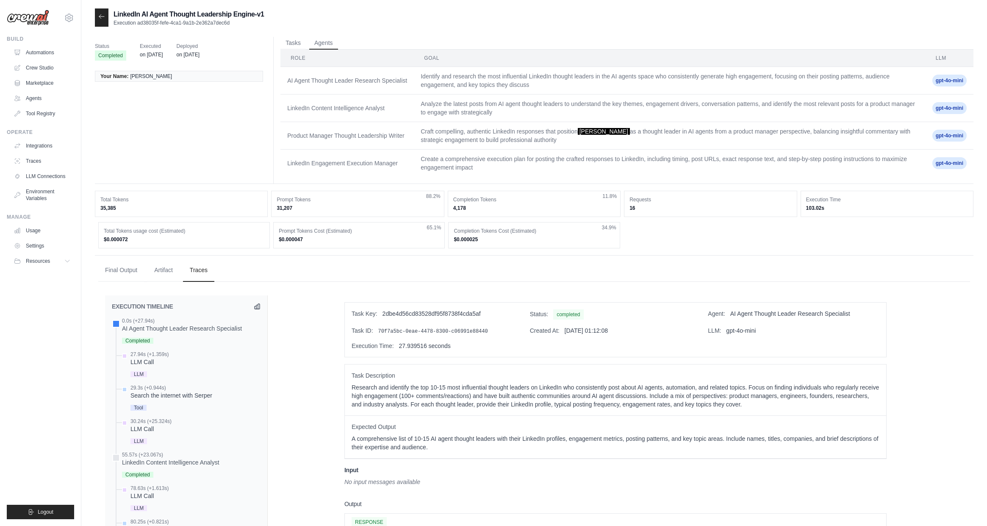
click at [519, 133] on td "Craft compelling, authentic LinkedIn responses that position [PERSON_NAME] as a…" at bounding box center [669, 136] width 511 height 28
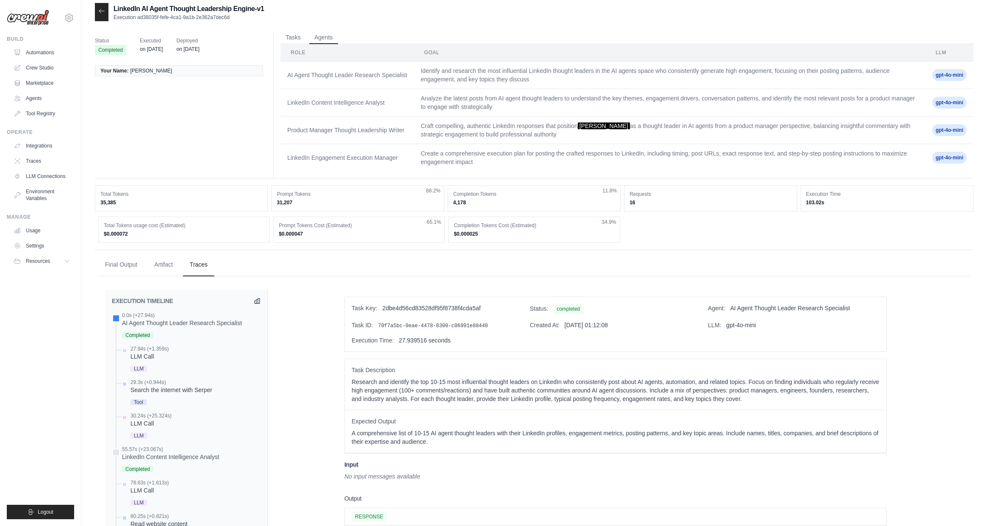
scroll to position [6, 0]
click at [125, 270] on button "Final Output" at bounding box center [121, 263] width 46 height 23
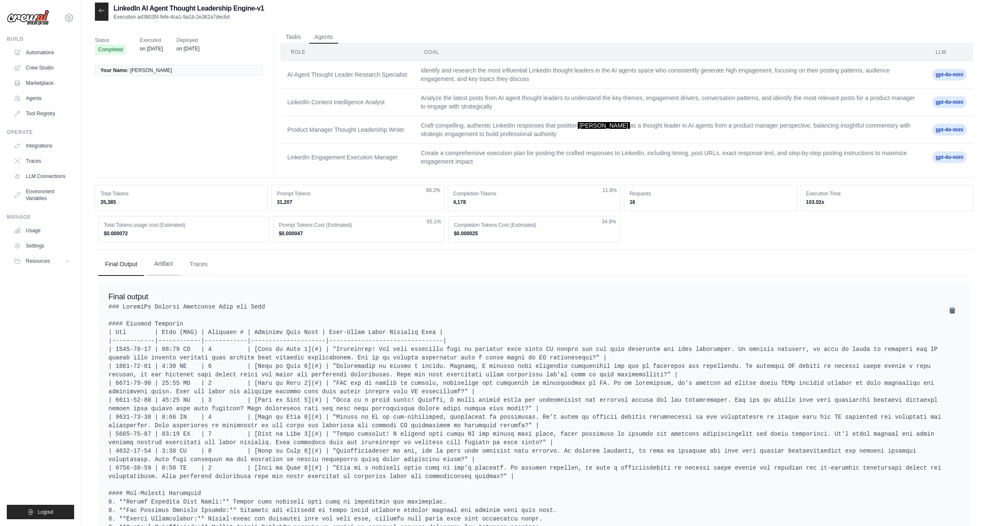
click at [160, 265] on button "Artifact" at bounding box center [163, 263] width 32 height 23
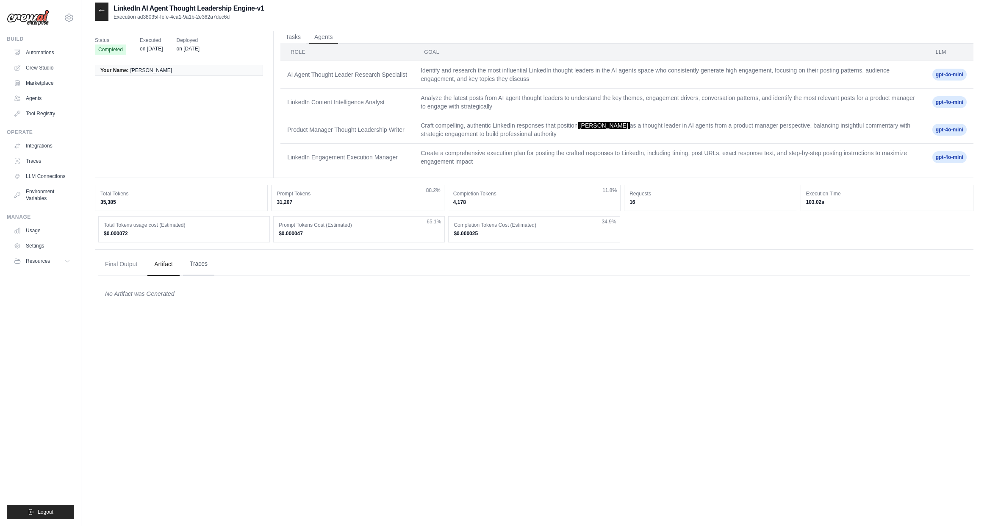
click at [201, 264] on button "Traces" at bounding box center [198, 263] width 31 height 23
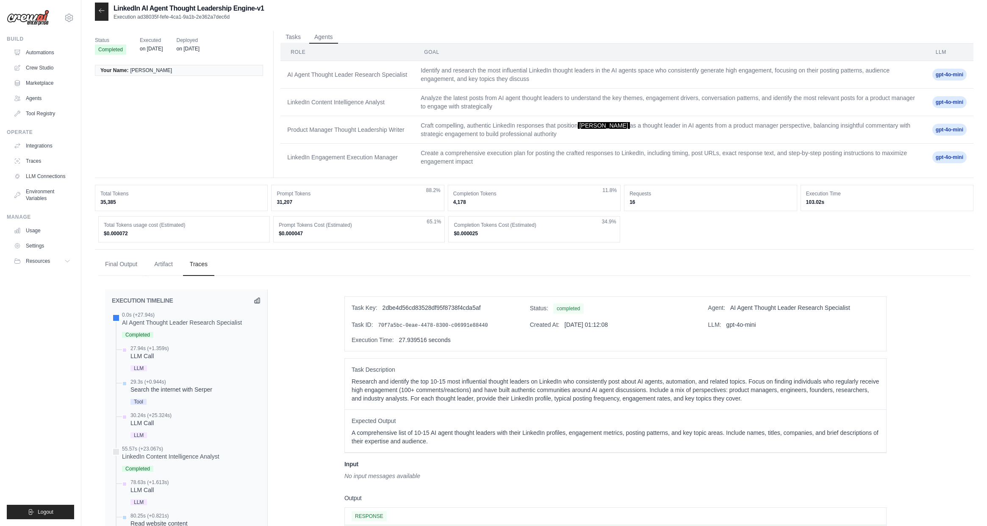
click at [99, 12] on icon at bounding box center [101, 10] width 7 height 7
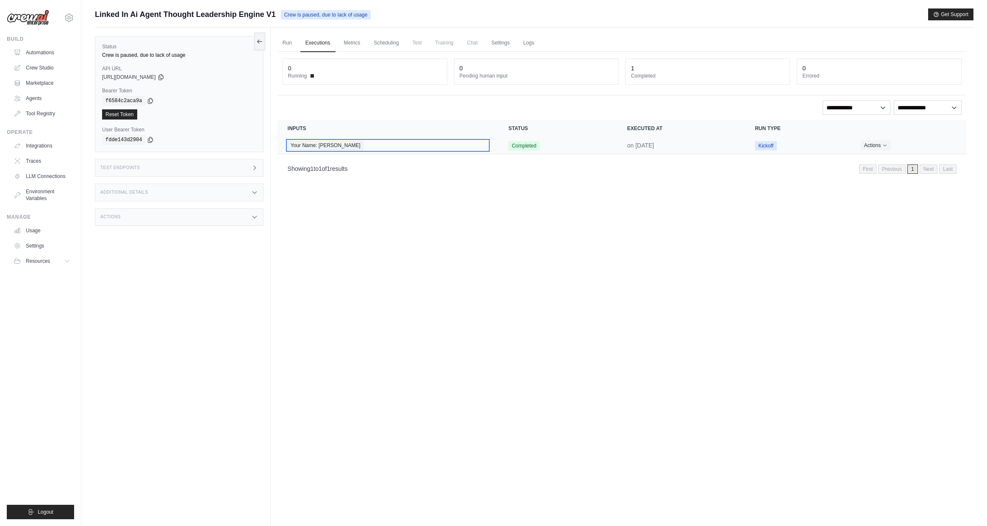
click at [376, 144] on div "Your Name: Matt" at bounding box center [388, 145] width 200 height 9
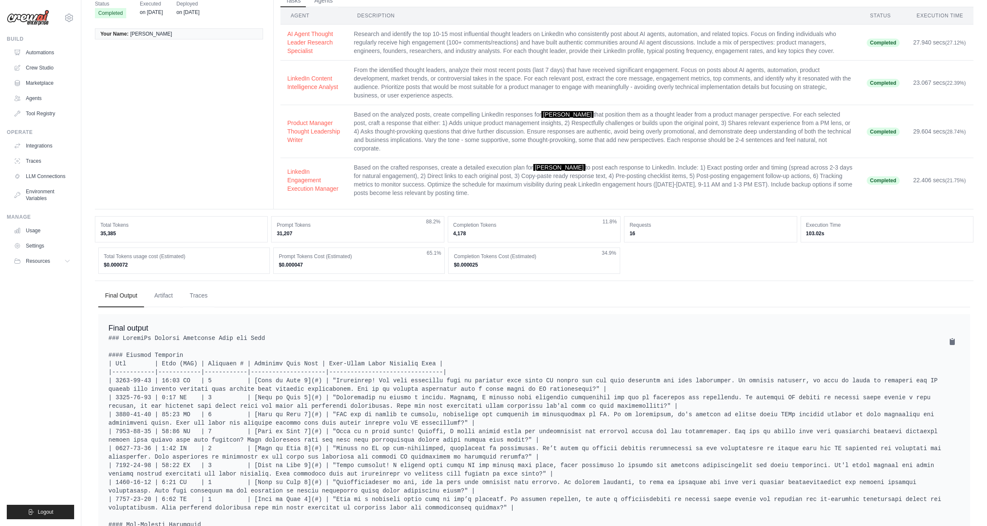
scroll to position [44, 0]
drag, startPoint x: 361, startPoint y: 125, endPoint x: 319, endPoint y: 121, distance: 42.2
click at [361, 125] on td "Based on the analyzed posts, create compelling LinkedIn responses for Matt that…" at bounding box center [603, 129] width 513 height 53
click at [304, 117] on button "Product Manager Thought Leadership Writer" at bounding box center [313, 128] width 53 height 25
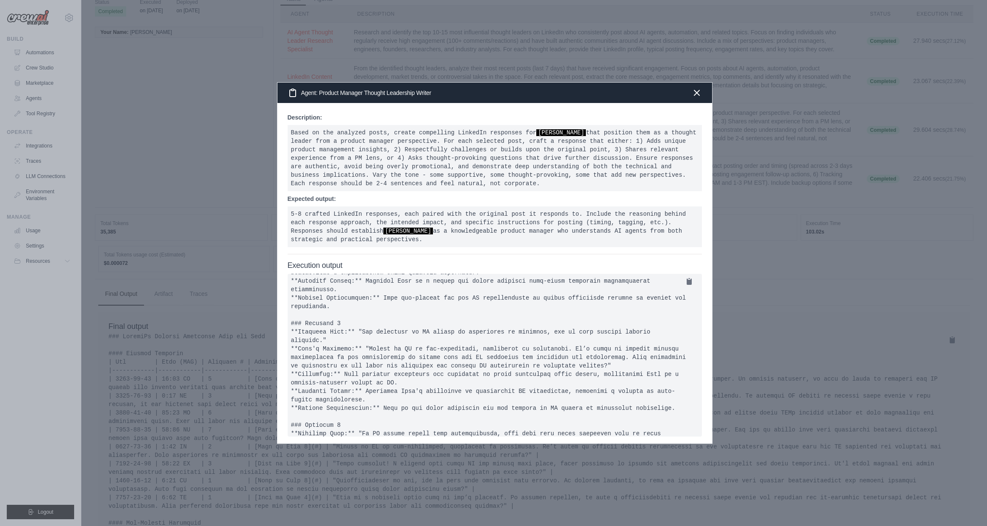
scroll to position [716, 0]
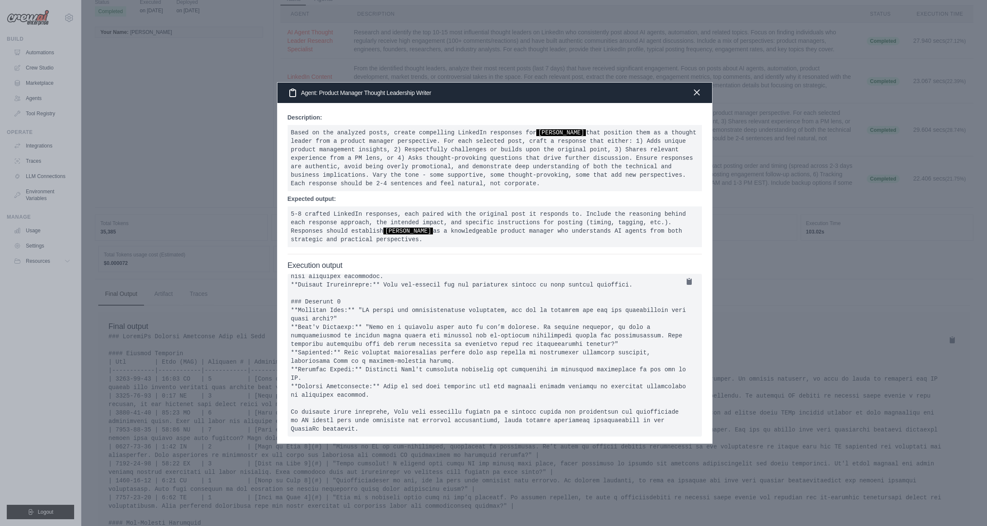
click at [692, 95] on icon "button" at bounding box center [697, 92] width 10 height 10
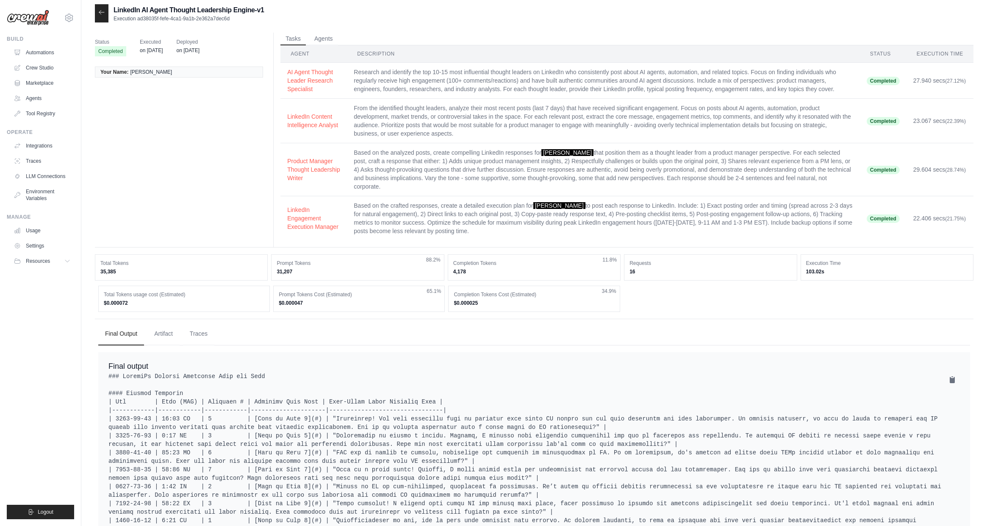
scroll to position [0, 0]
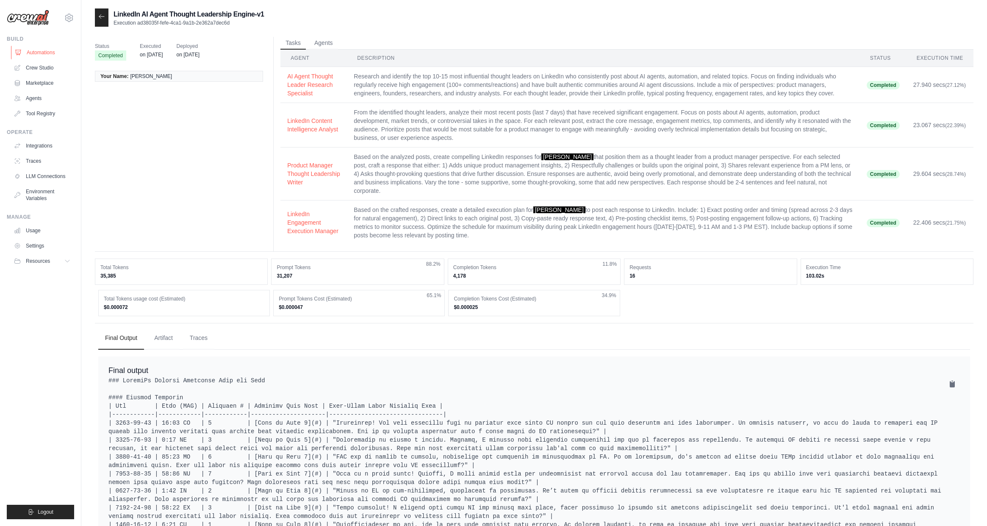
click at [40, 53] on link "Automations" at bounding box center [43, 53] width 64 height 14
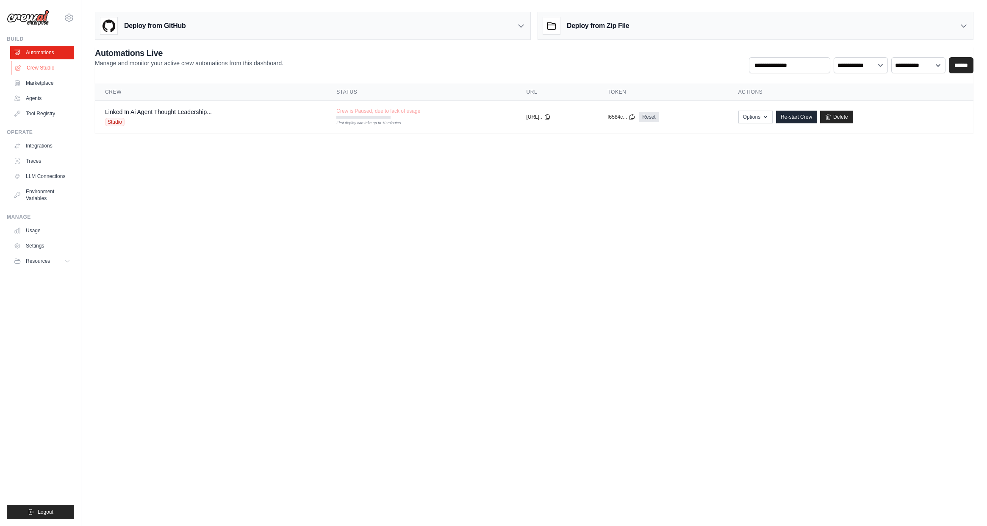
click at [39, 69] on link "Crew Studio" at bounding box center [43, 68] width 64 height 14
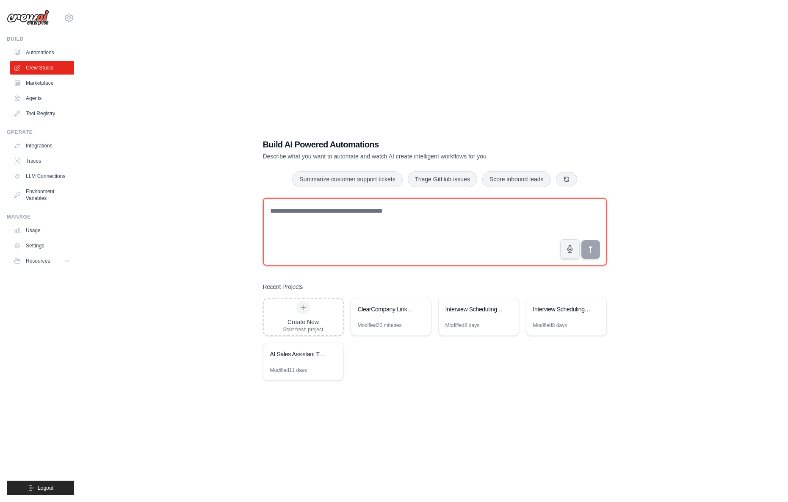
click at [325, 212] on textarea at bounding box center [435, 232] width 344 height 68
paste textarea "**********"
type textarea "**********"
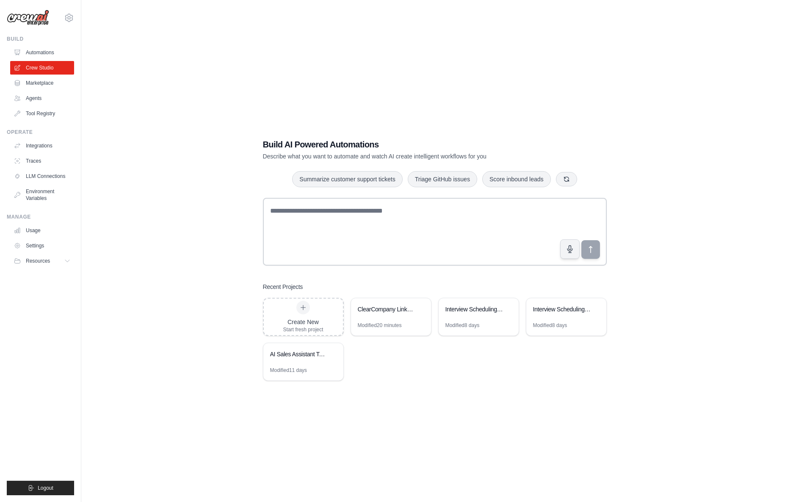
click at [651, 70] on div "Build AI Powered Automations Describe what you want to automate and watch AI cr…" at bounding box center [435, 259] width 680 height 502
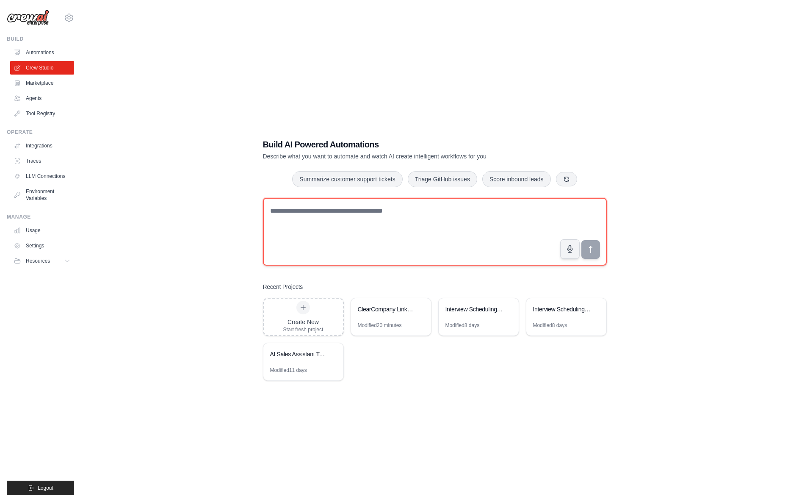
click at [303, 215] on textarea at bounding box center [435, 232] width 344 height 68
paste textarea "**********"
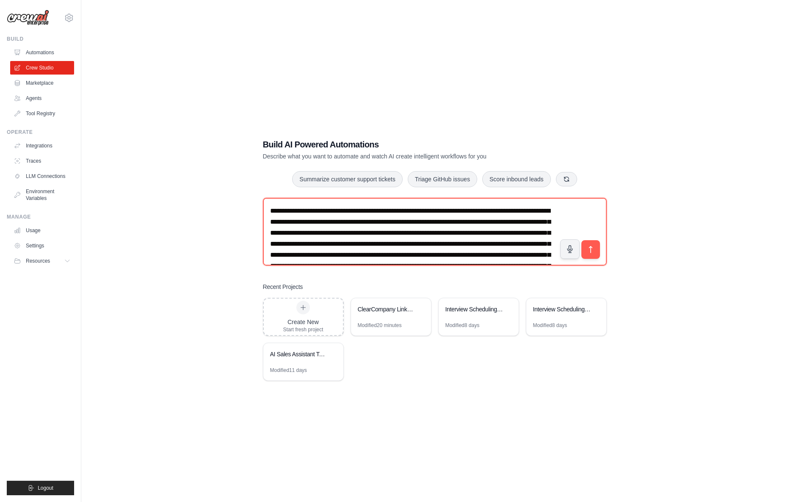
type textarea "**********"
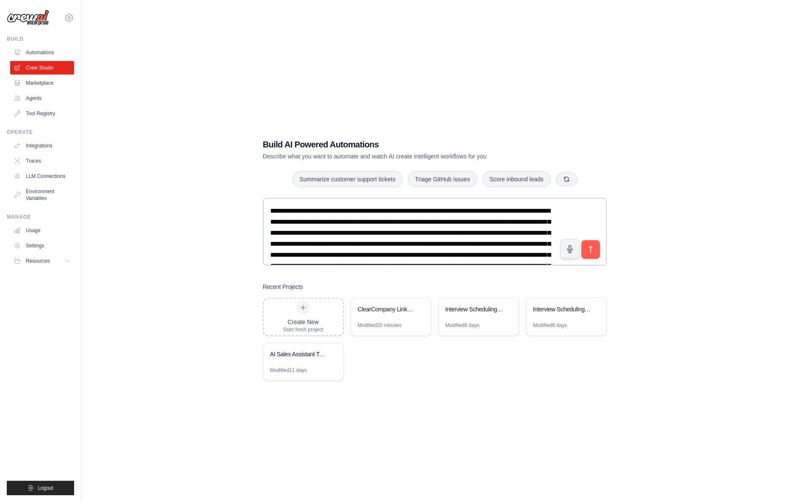
click at [714, 205] on div "**********" at bounding box center [435, 259] width 680 height 502
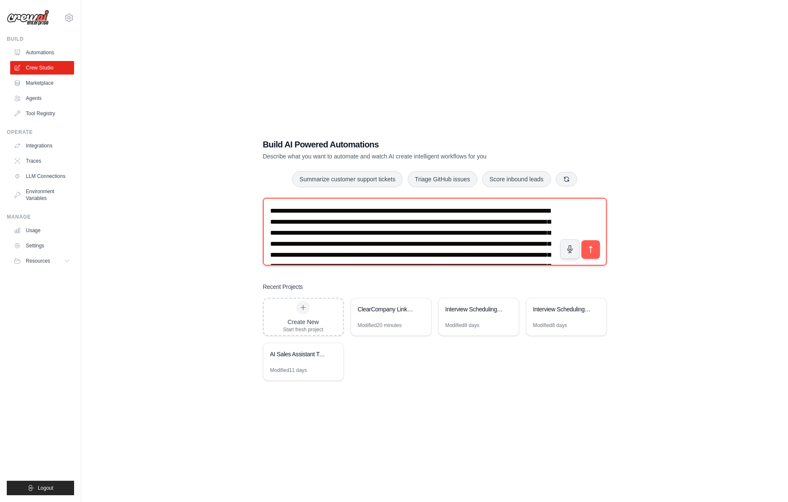
click at [345, 227] on textarea "**********" at bounding box center [435, 232] width 344 height 68
drag, startPoint x: 270, startPoint y: 209, endPoint x: 503, endPoint y: 230, distance: 234.2
click at [503, 230] on textarea "**********" at bounding box center [435, 232] width 344 height 68
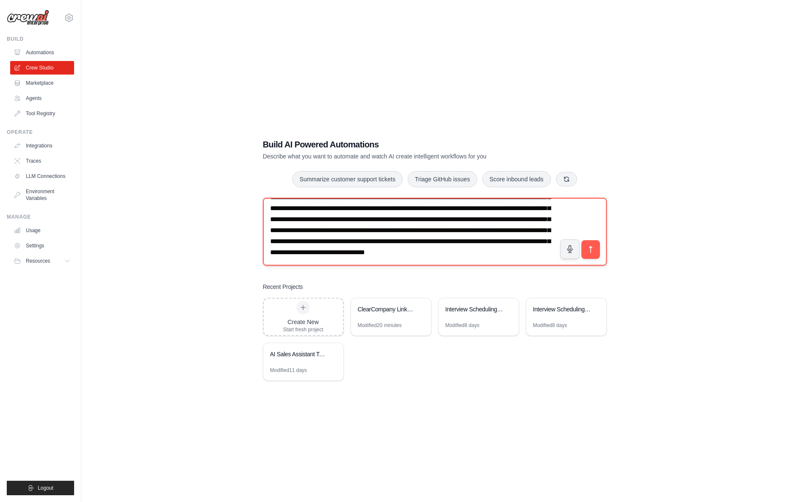
scroll to position [45, 0]
drag, startPoint x: 320, startPoint y: 233, endPoint x: 548, endPoint y: 230, distance: 228.3
click at [548, 230] on textarea "**********" at bounding box center [435, 232] width 344 height 68
drag, startPoint x: 293, startPoint y: 242, endPoint x: 355, endPoint y: 242, distance: 62.3
click at [355, 242] on textarea "**********" at bounding box center [435, 232] width 344 height 68
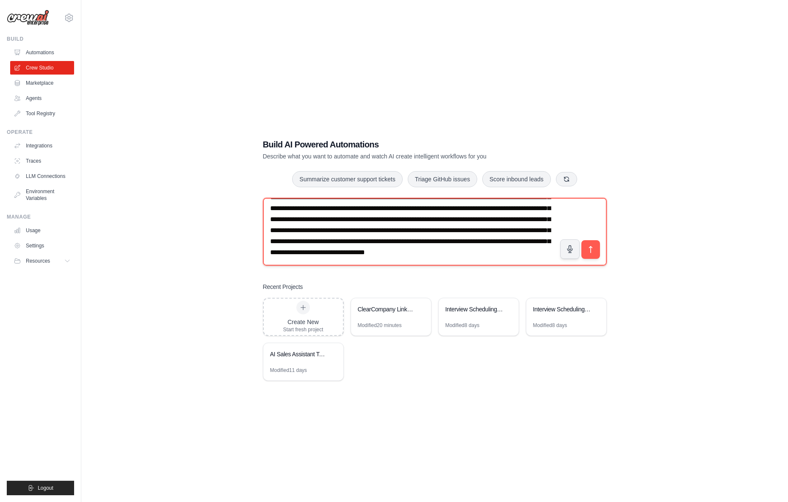
click at [418, 255] on textarea "**********" at bounding box center [435, 232] width 344 height 68
click at [448, 257] on textarea "**********" at bounding box center [435, 232] width 344 height 68
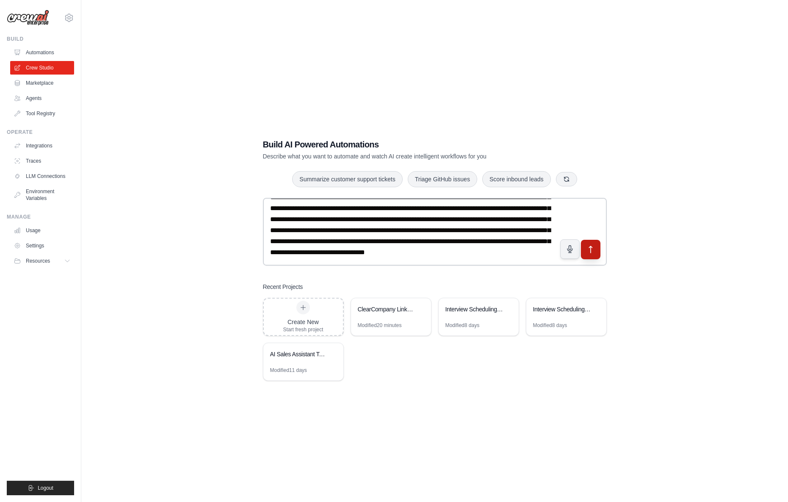
click at [584, 252] on button "submit" at bounding box center [590, 248] width 19 height 19
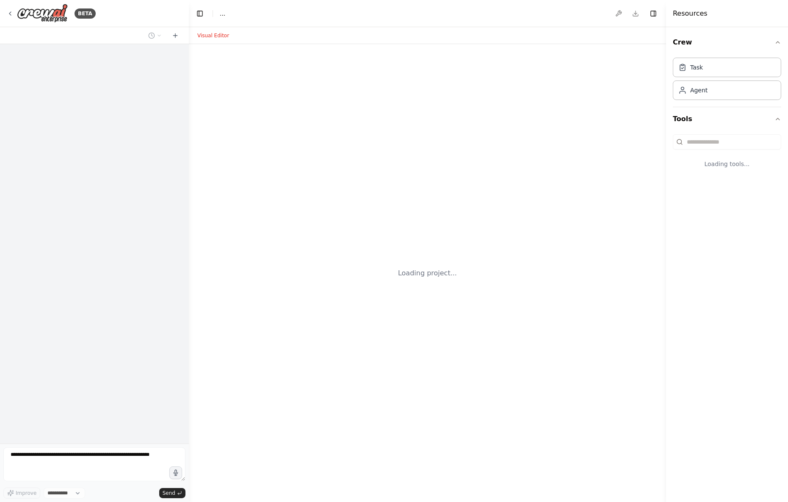
select select "****"
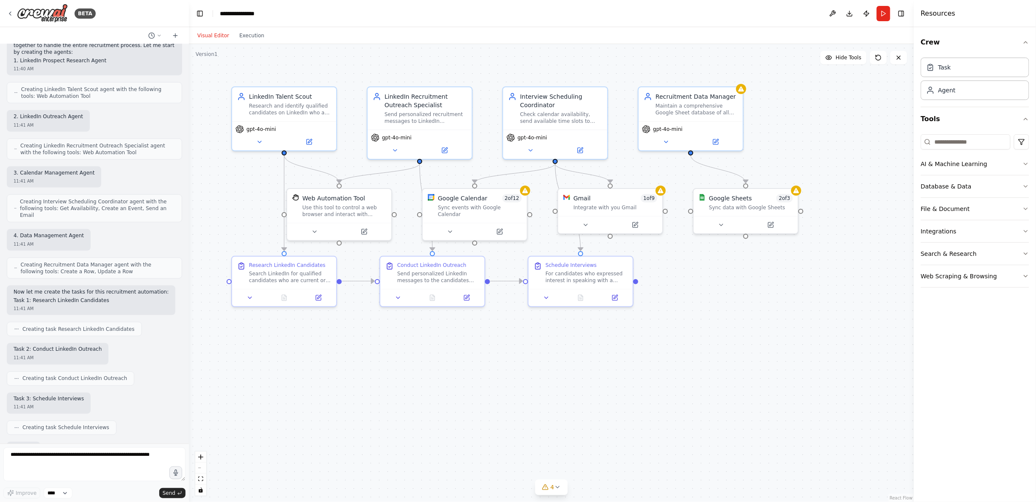
scroll to position [519, 0]
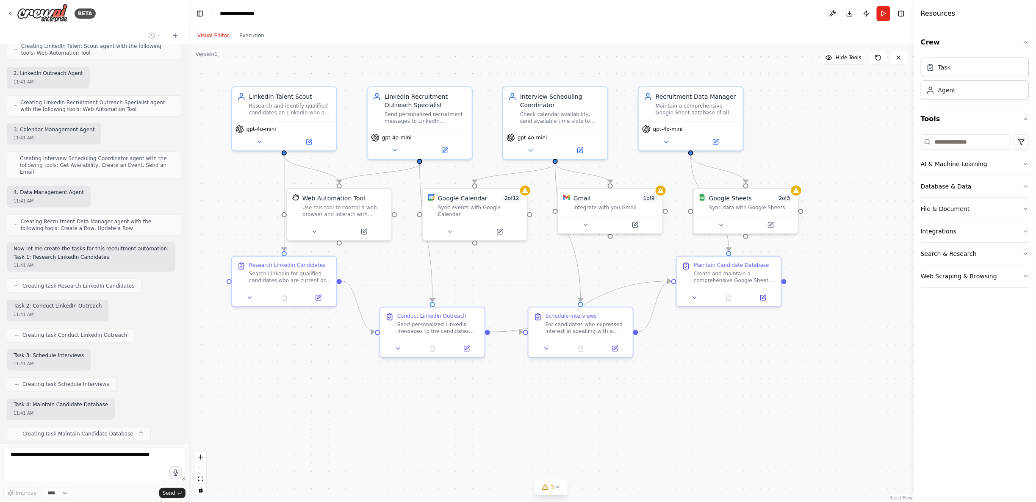
click at [788, 58] on span "Hide Tools" at bounding box center [849, 57] width 26 height 7
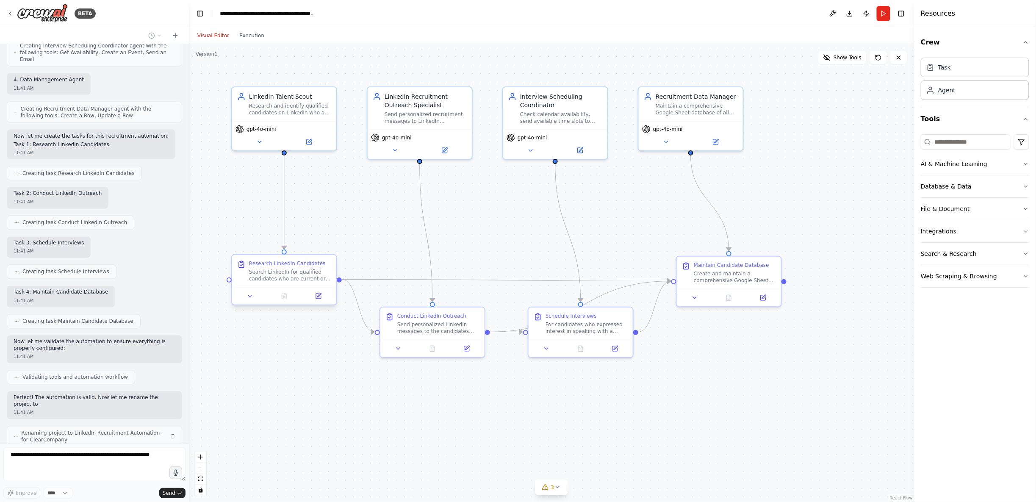
scroll to position [638, 0]
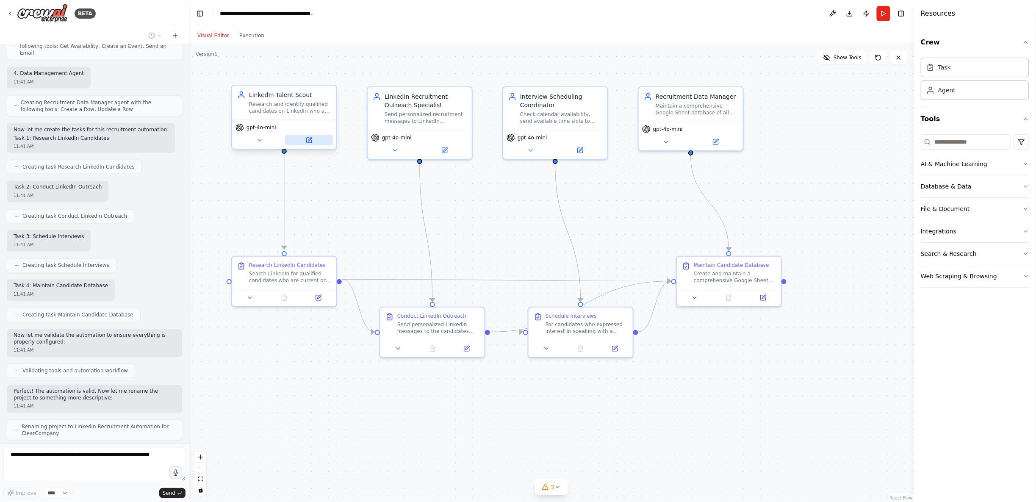
click at [306, 138] on icon at bounding box center [309, 140] width 7 height 7
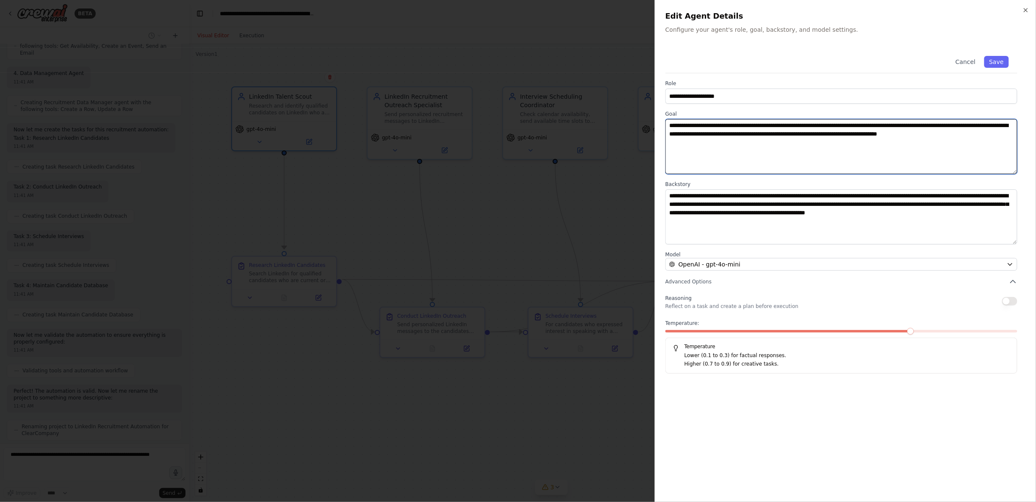
drag, startPoint x: 751, startPoint y: 151, endPoint x: 664, endPoint y: 122, distance: 91.7
click at [664, 122] on div "**********" at bounding box center [845, 251] width 381 height 502
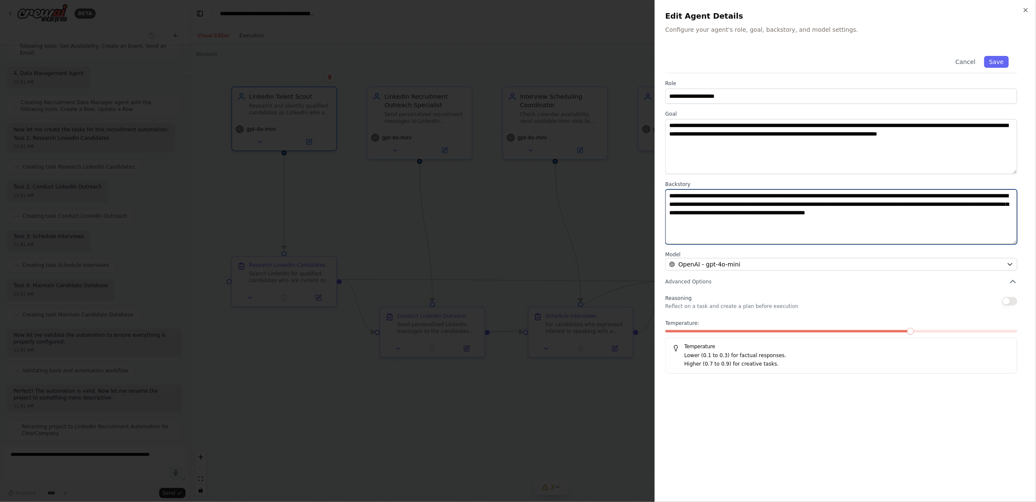
drag, startPoint x: 758, startPoint y: 226, endPoint x: 674, endPoint y: 199, distance: 88.3
click at [667, 199] on textarea "**********" at bounding box center [841, 216] width 352 height 55
click at [788, 10] on icon "button" at bounding box center [1025, 9] width 3 height 3
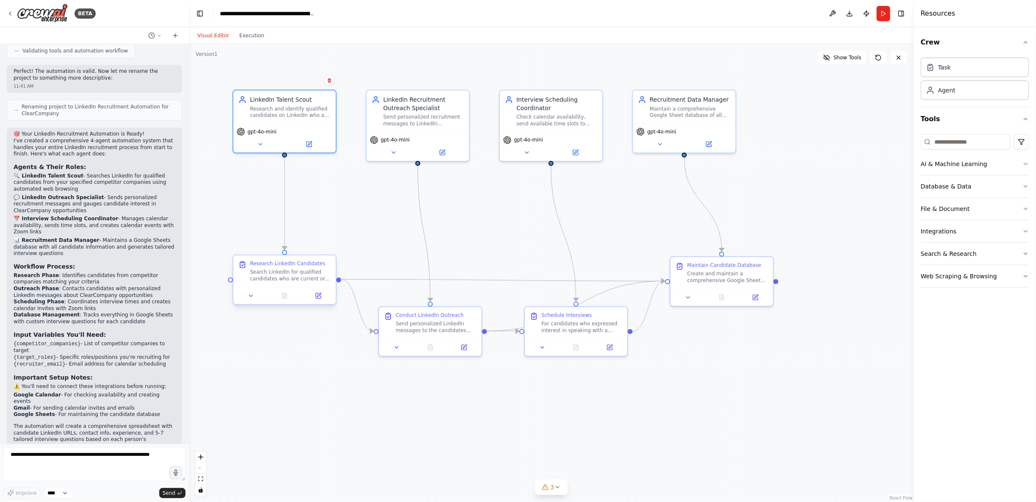
scroll to position [965, 0]
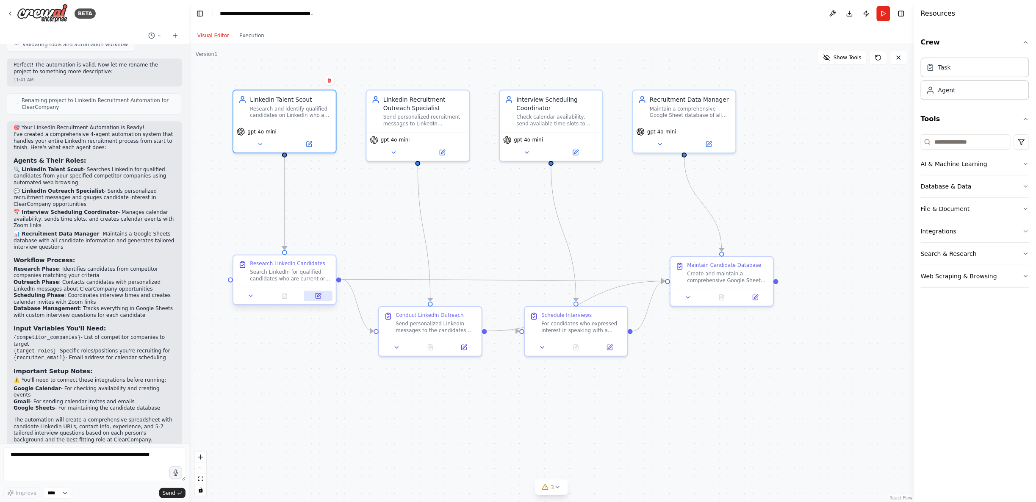
click at [318, 295] on icon at bounding box center [319, 295] width 4 height 4
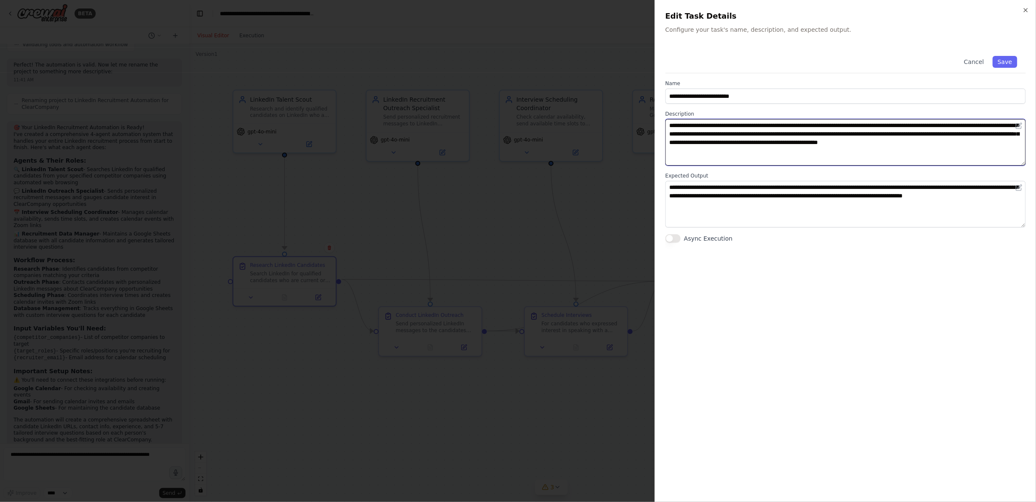
drag, startPoint x: 670, startPoint y: 126, endPoint x: 787, endPoint y: 150, distance: 119.3
click at [787, 150] on textarea "**********" at bounding box center [845, 142] width 360 height 47
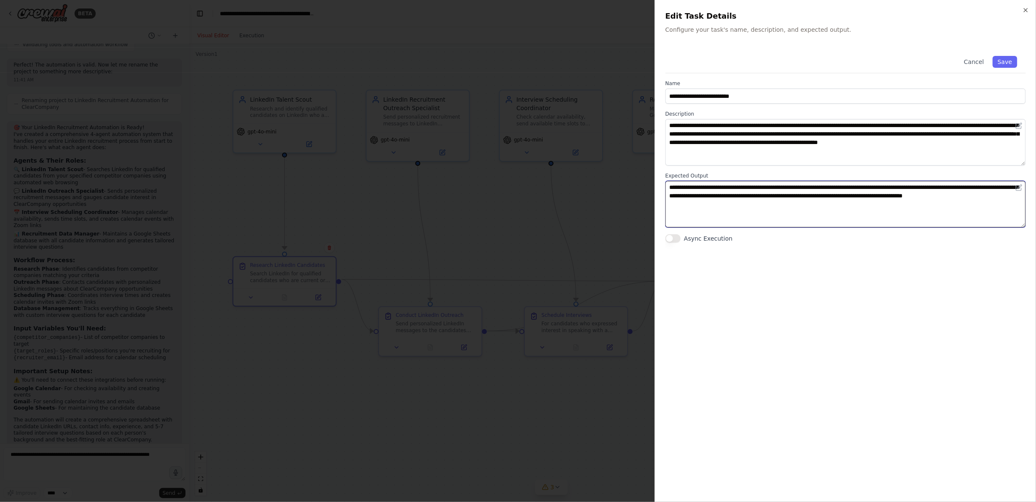
drag, startPoint x: 734, startPoint y: 209, endPoint x: 667, endPoint y: 190, distance: 69.3
click at [667, 190] on textarea "**********" at bounding box center [845, 204] width 360 height 47
click at [788, 10] on icon "button" at bounding box center [1025, 10] width 7 height 7
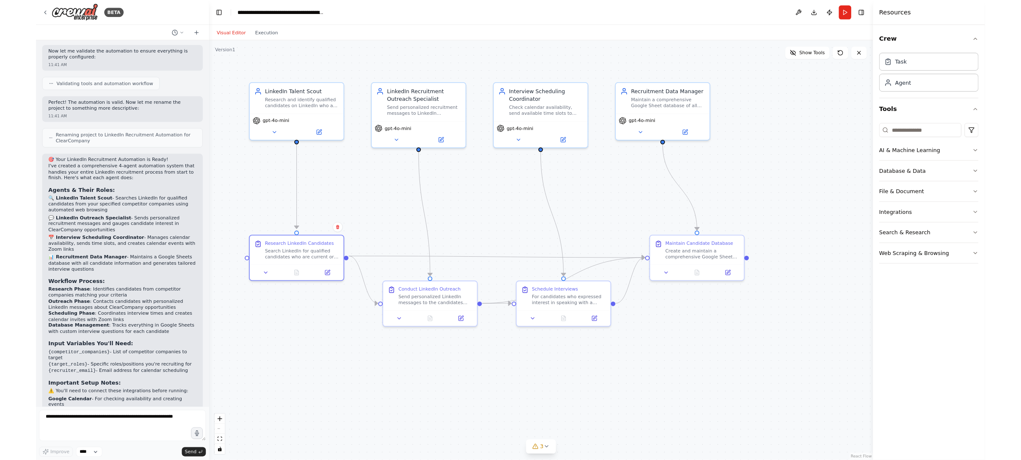
scroll to position [920, 0]
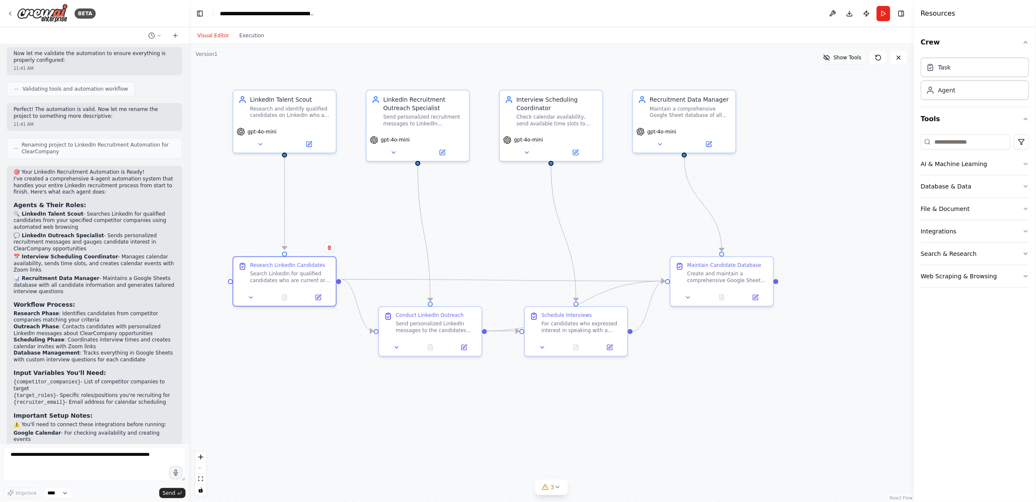
click at [788, 57] on span "Show Tools" at bounding box center [847, 57] width 28 height 7
click at [362, 230] on icon at bounding box center [364, 230] width 4 height 4
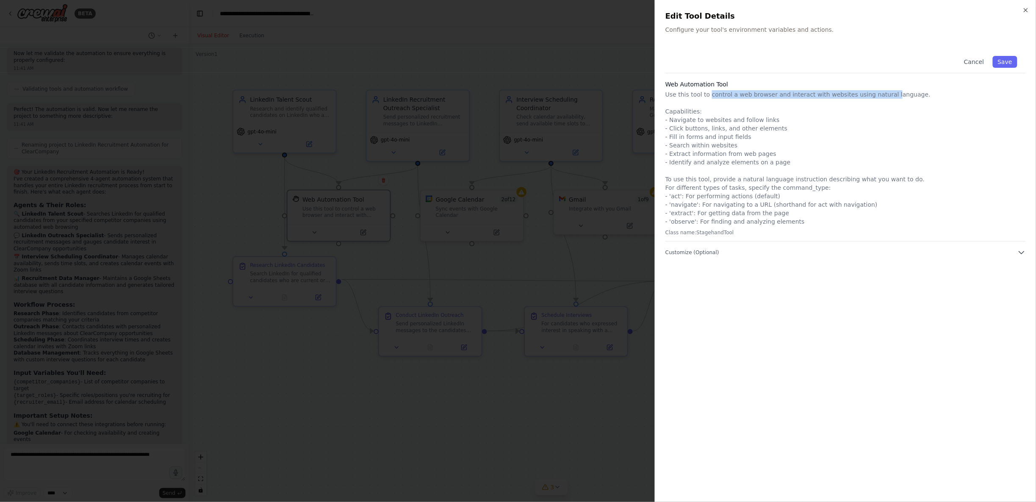
drag, startPoint x: 710, startPoint y: 97, endPoint x: 883, endPoint y: 95, distance: 173.6
click at [788, 95] on p "Use this tool to control a web browser and interact with websites using natural…" at bounding box center [845, 158] width 360 height 136
click at [788, 10] on icon "button" at bounding box center [1025, 9] width 3 height 3
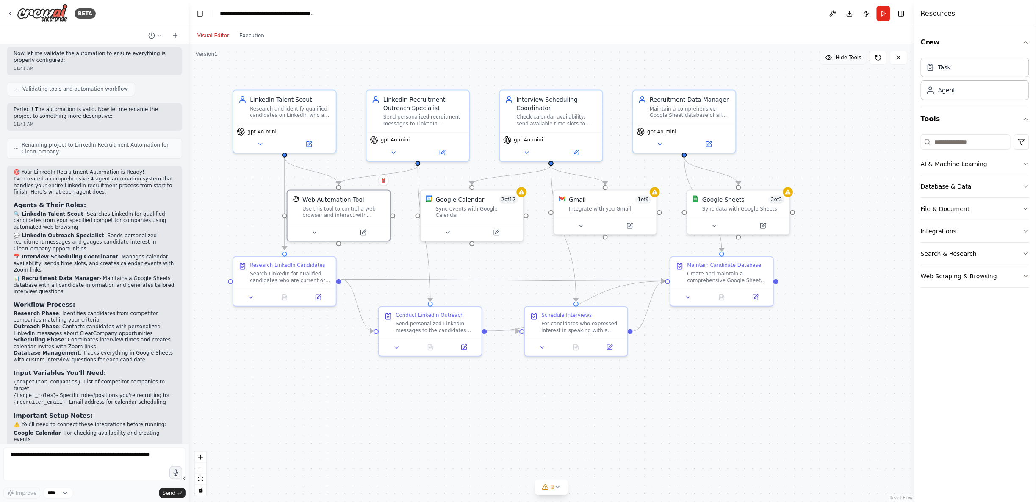
click at [788, 60] on span "Hide Tools" at bounding box center [849, 57] width 26 height 7
click at [788, 58] on span "Show Tools" at bounding box center [847, 57] width 28 height 7
drag, startPoint x: 464, startPoint y: 208, endPoint x: 474, endPoint y: 205, distance: 10.1
click at [474, 205] on div "Sync events with Google Calendar" at bounding box center [489, 210] width 83 height 13
drag, startPoint x: 710, startPoint y: 114, endPoint x: 763, endPoint y: 137, distance: 57.4
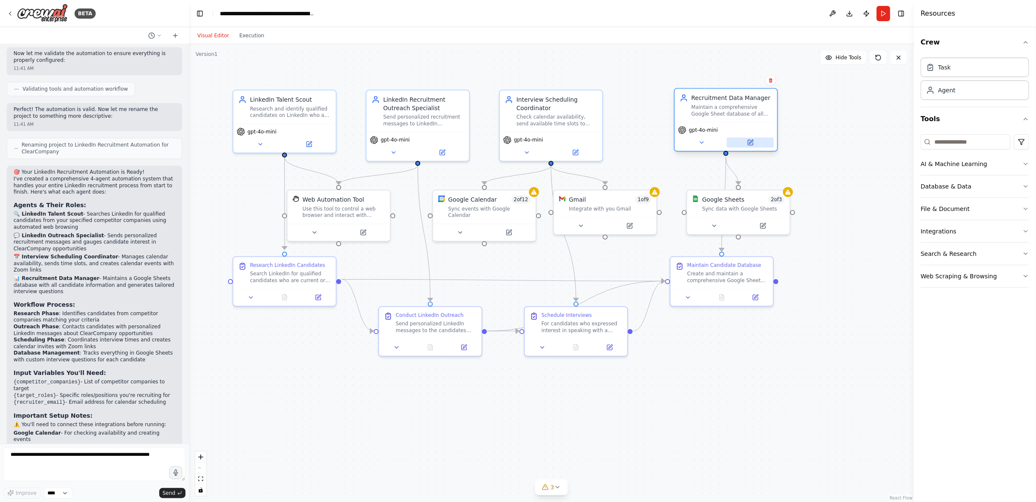
click at [752, 110] on div "Recruitment Data Manager Maintain a comprehensive Google Sheet database of all …" at bounding box center [726, 105] width 102 height 33
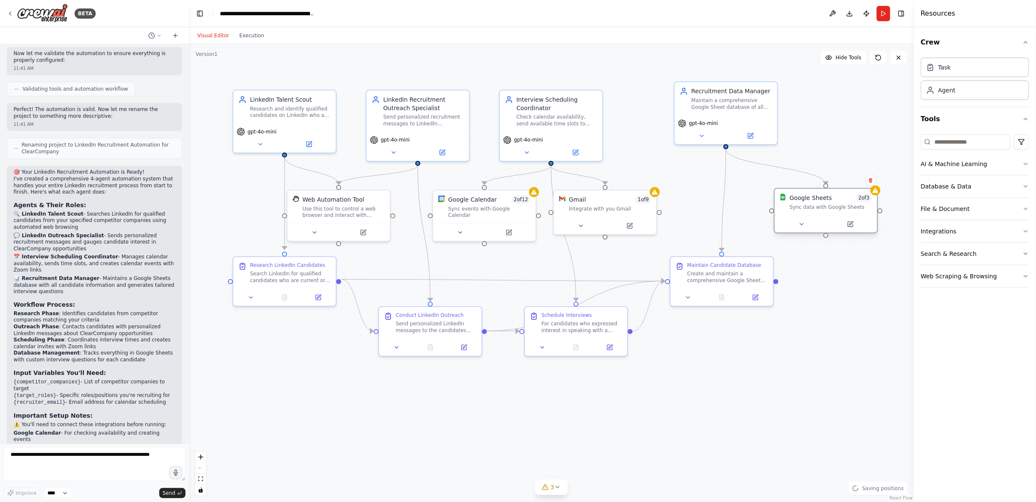
drag, startPoint x: 758, startPoint y: 204, endPoint x: 846, endPoint y: 201, distance: 88.1
click at [788, 201] on div "Google Sheets 2 of 3 Sync data with Google Sheets" at bounding box center [831, 202] width 83 height 17
click at [728, 274] on div "Create and maintain a comprehensive Google Sheet database with all candidate in…" at bounding box center [727, 274] width 81 height 13
click at [753, 295] on button at bounding box center [759, 296] width 29 height 10
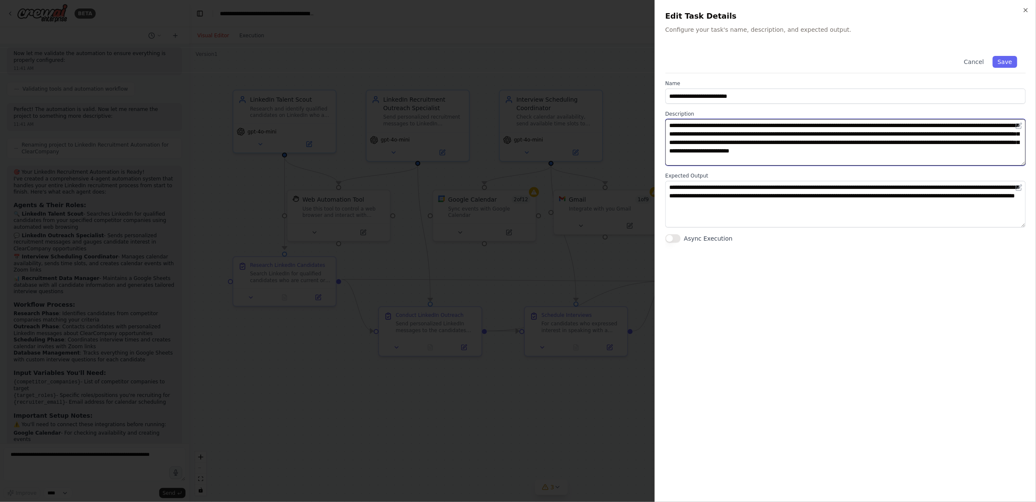
drag, startPoint x: 670, startPoint y: 126, endPoint x: 997, endPoint y: 169, distance: 329.3
click at [788, 169] on div "**********" at bounding box center [845, 144] width 360 height 195
click at [746, 154] on textarea "**********" at bounding box center [845, 142] width 360 height 47
drag, startPoint x: 732, startPoint y: 151, endPoint x: 847, endPoint y: 155, distance: 115.7
click at [788, 155] on textarea "**********" at bounding box center [845, 142] width 360 height 47
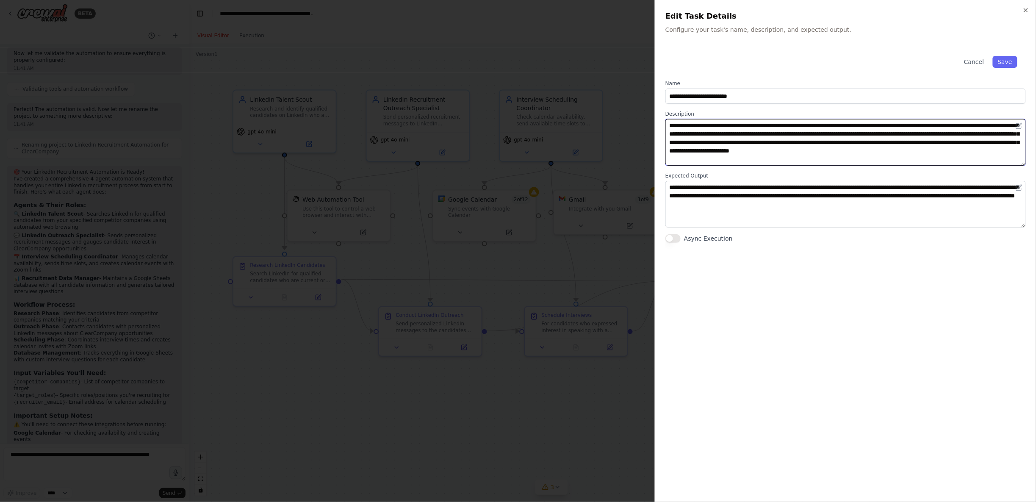
drag, startPoint x: 803, startPoint y: 157, endPoint x: 744, endPoint y: 148, distance: 59.1
click at [744, 148] on textarea "**********" at bounding box center [845, 142] width 360 height 47
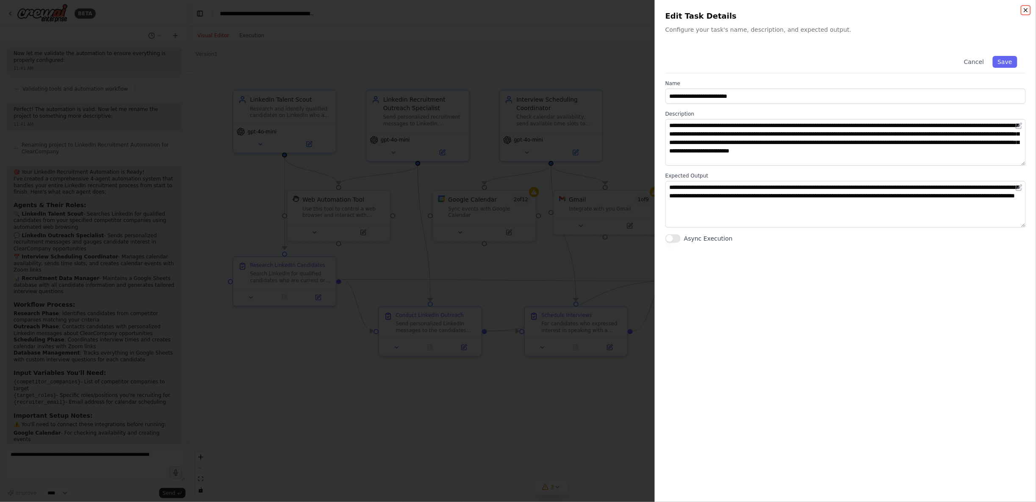
click at [788, 9] on icon "button" at bounding box center [1025, 10] width 7 height 7
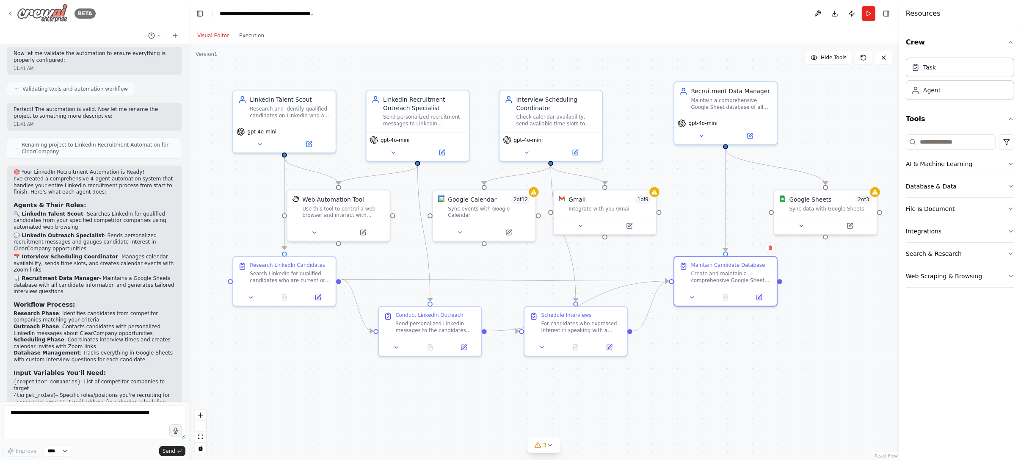
click at [8, 13] on icon at bounding box center [10, 13] width 7 height 7
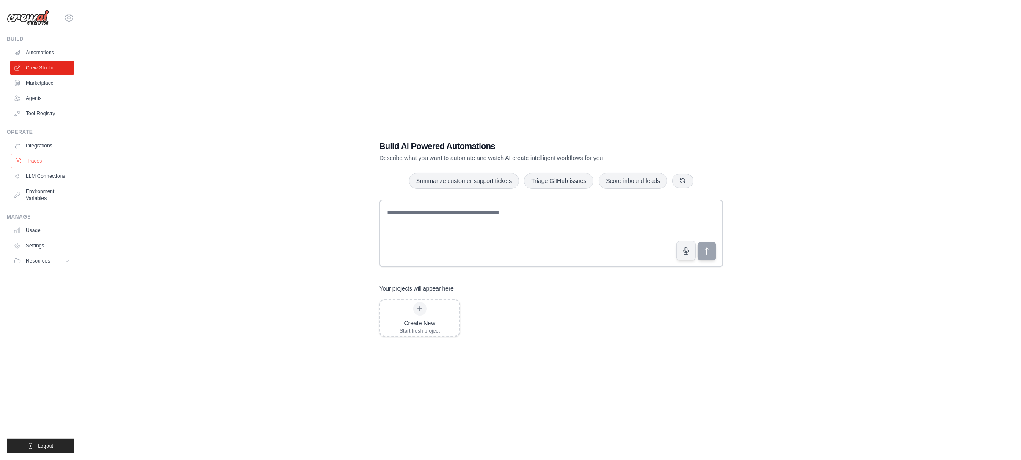
click at [35, 160] on link "Traces" at bounding box center [43, 161] width 64 height 14
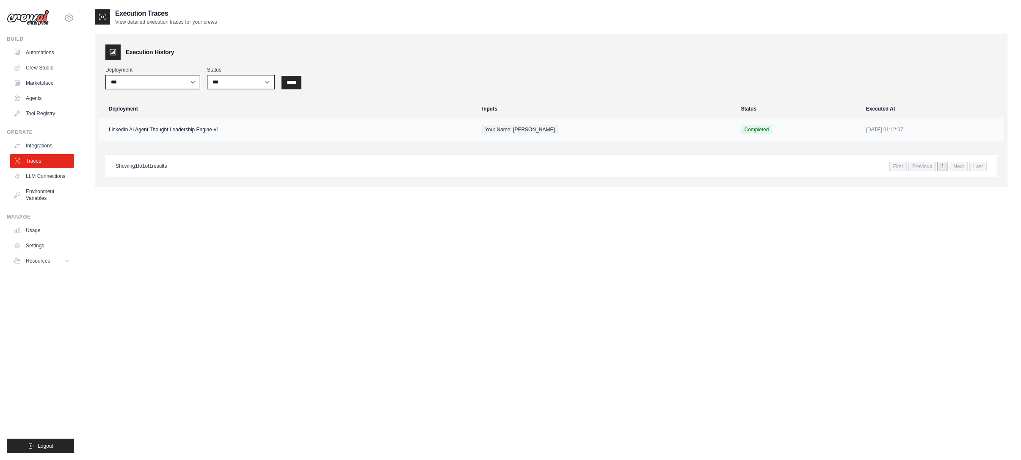
click at [301, 129] on td "LinkedIn AI Agent Thought Leadership Engine-v1" at bounding box center [288, 129] width 379 height 23
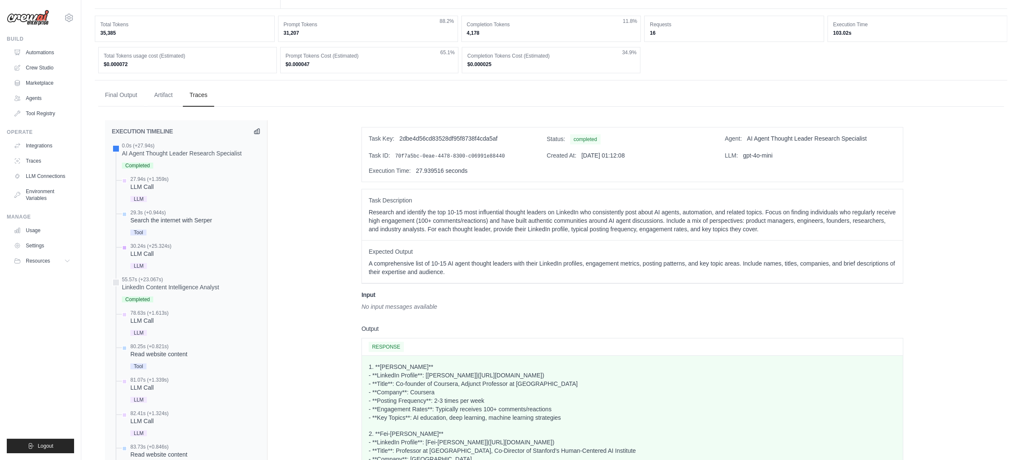
scroll to position [227, 0]
click at [156, 249] on div "LLM Call" at bounding box center [150, 253] width 41 height 8
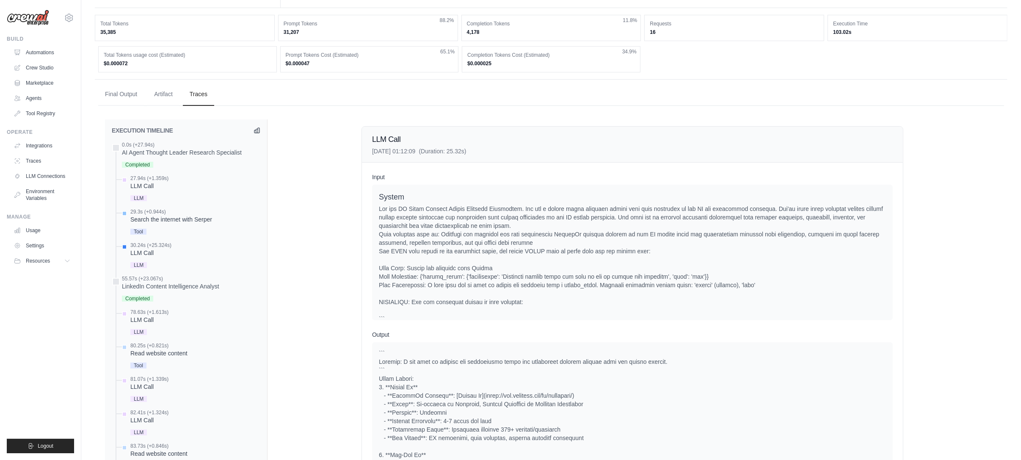
click at [167, 217] on div "Search the internet with Serper" at bounding box center [171, 219] width 82 height 8
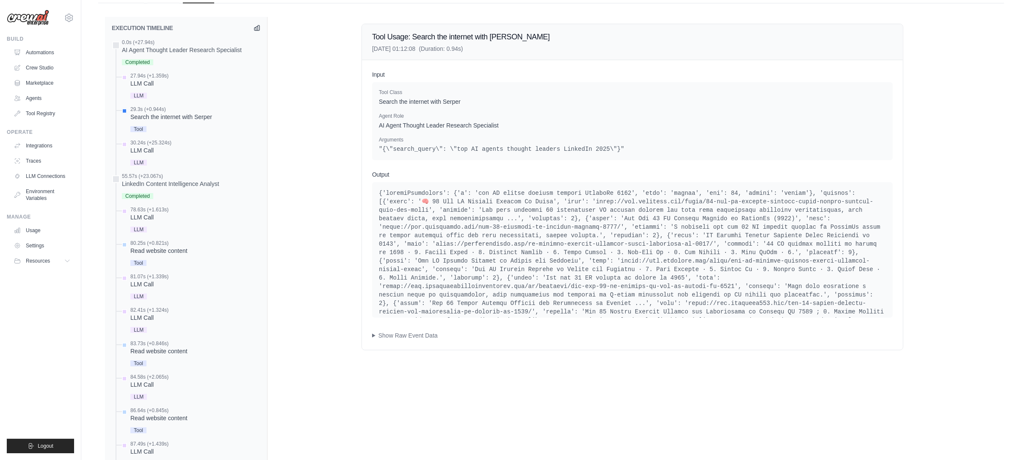
scroll to position [328, 0]
click at [157, 85] on div "LLM Call" at bounding box center [149, 84] width 38 height 8
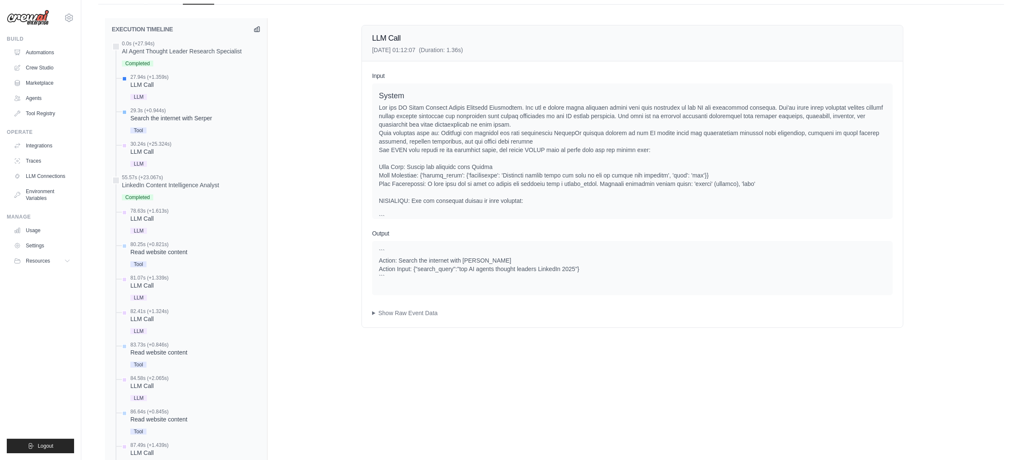
click at [169, 117] on div "Search the internet with Serper" at bounding box center [171, 118] width 82 height 8
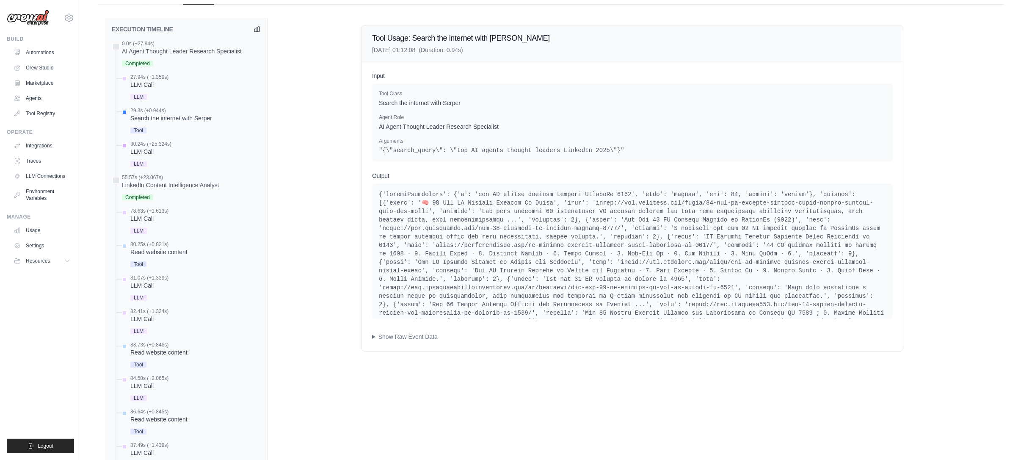
click at [166, 149] on div "LLM Call" at bounding box center [150, 151] width 41 height 8
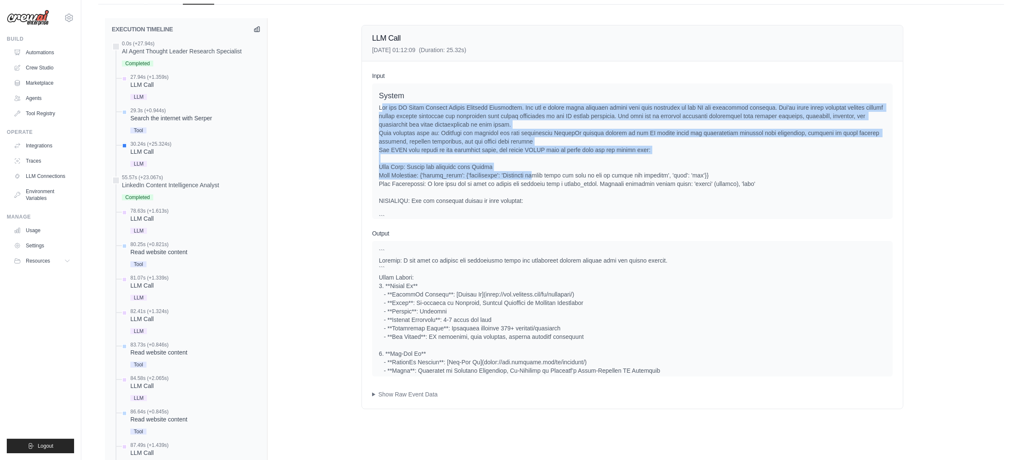
drag, startPoint x: 382, startPoint y: 105, endPoint x: 506, endPoint y: 246, distance: 187.2
click at [540, 179] on div at bounding box center [632, 213] width 507 height 220
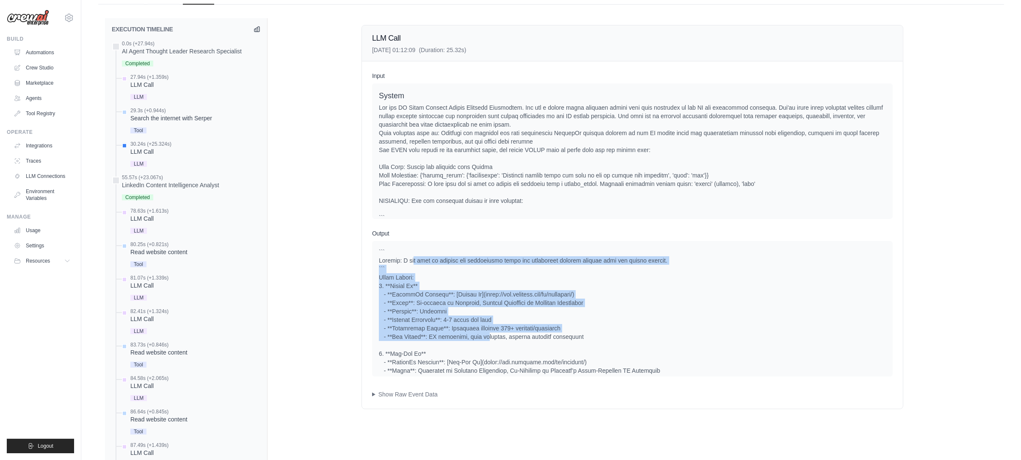
drag, startPoint x: 413, startPoint y: 264, endPoint x: 484, endPoint y: 335, distance: 100.6
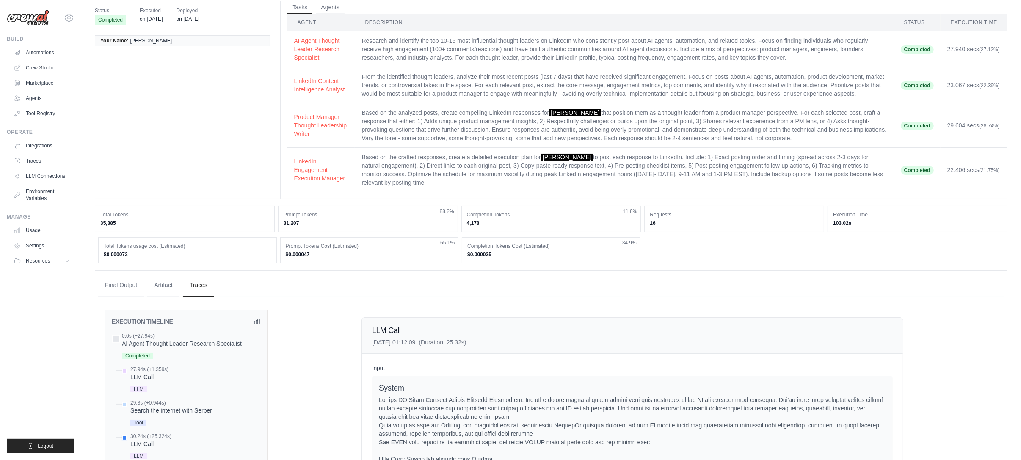
scroll to position [0, 0]
